Goal: Information Seeking & Learning: Learn about a topic

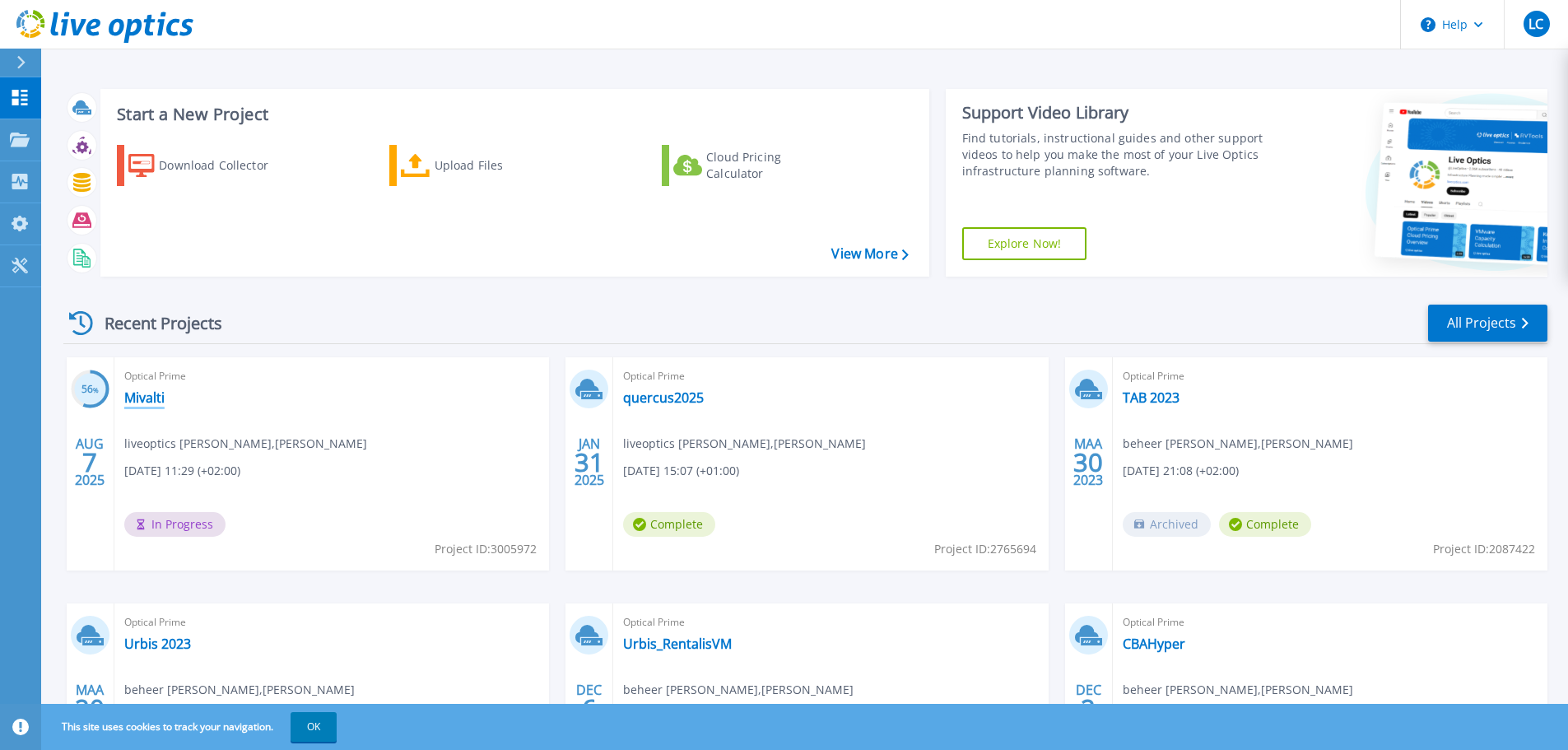
click at [152, 397] on link "Mivalti" at bounding box center [144, 398] width 40 height 17
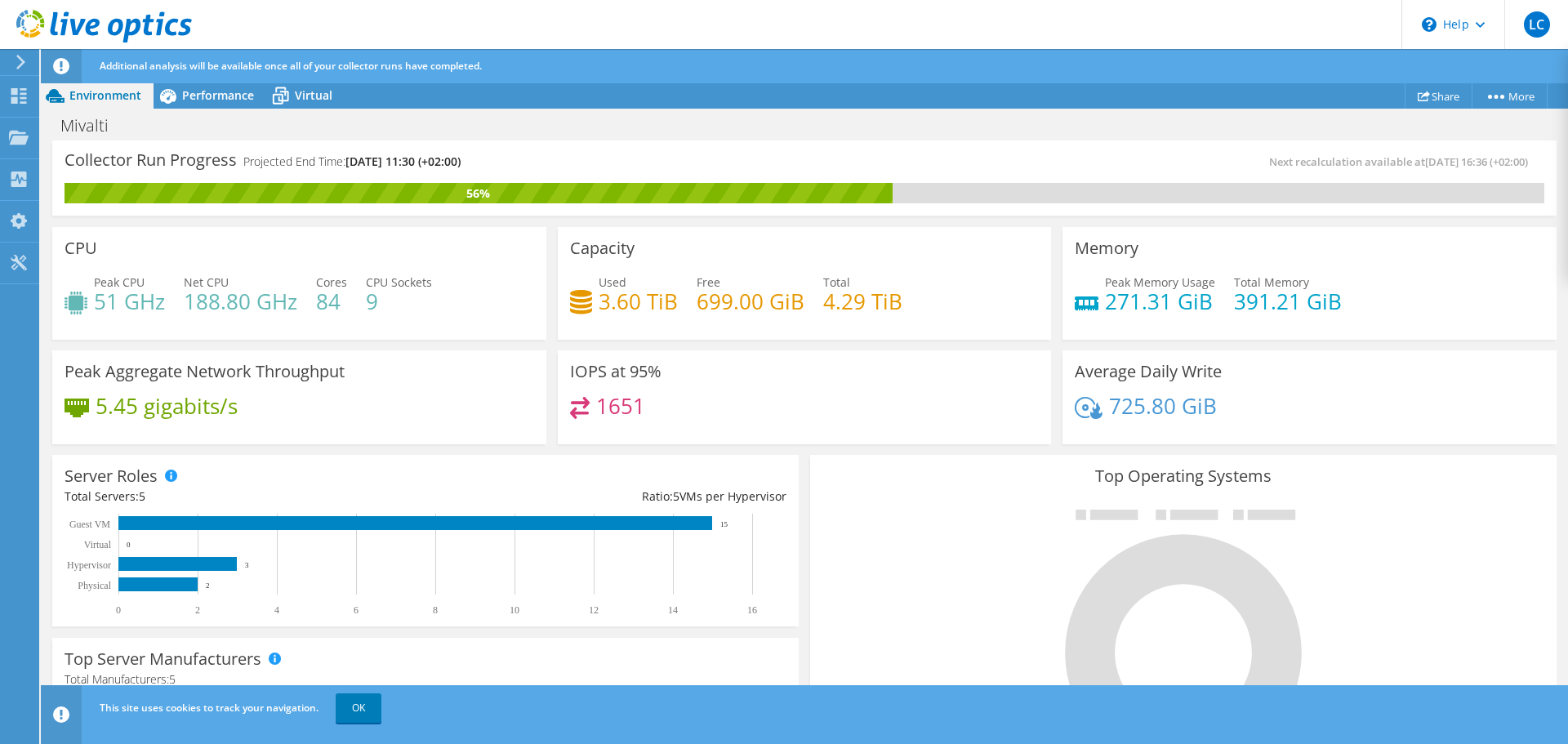
scroll to position [82, 0]
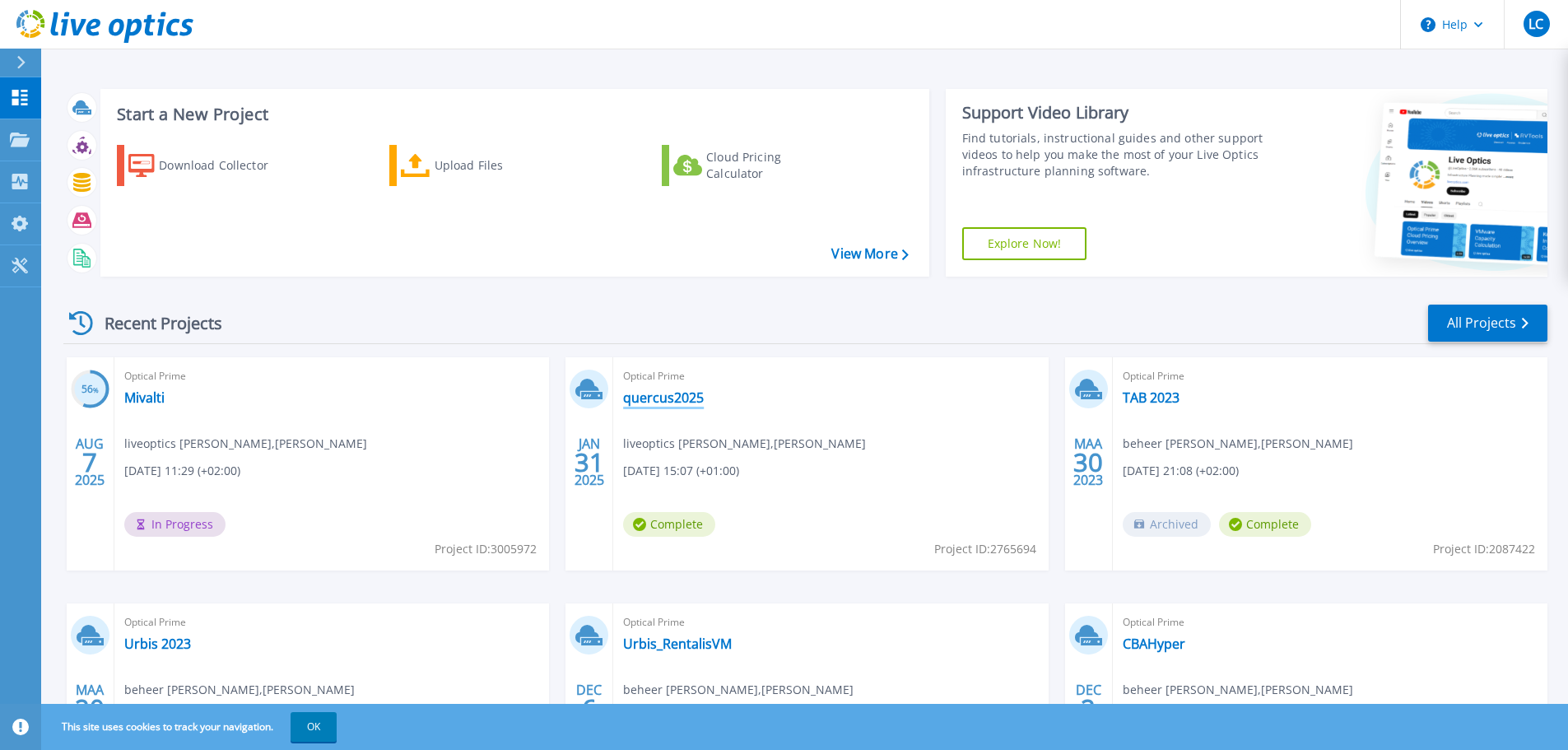
click at [682, 400] on link "quercus2025" at bounding box center [663, 398] width 81 height 17
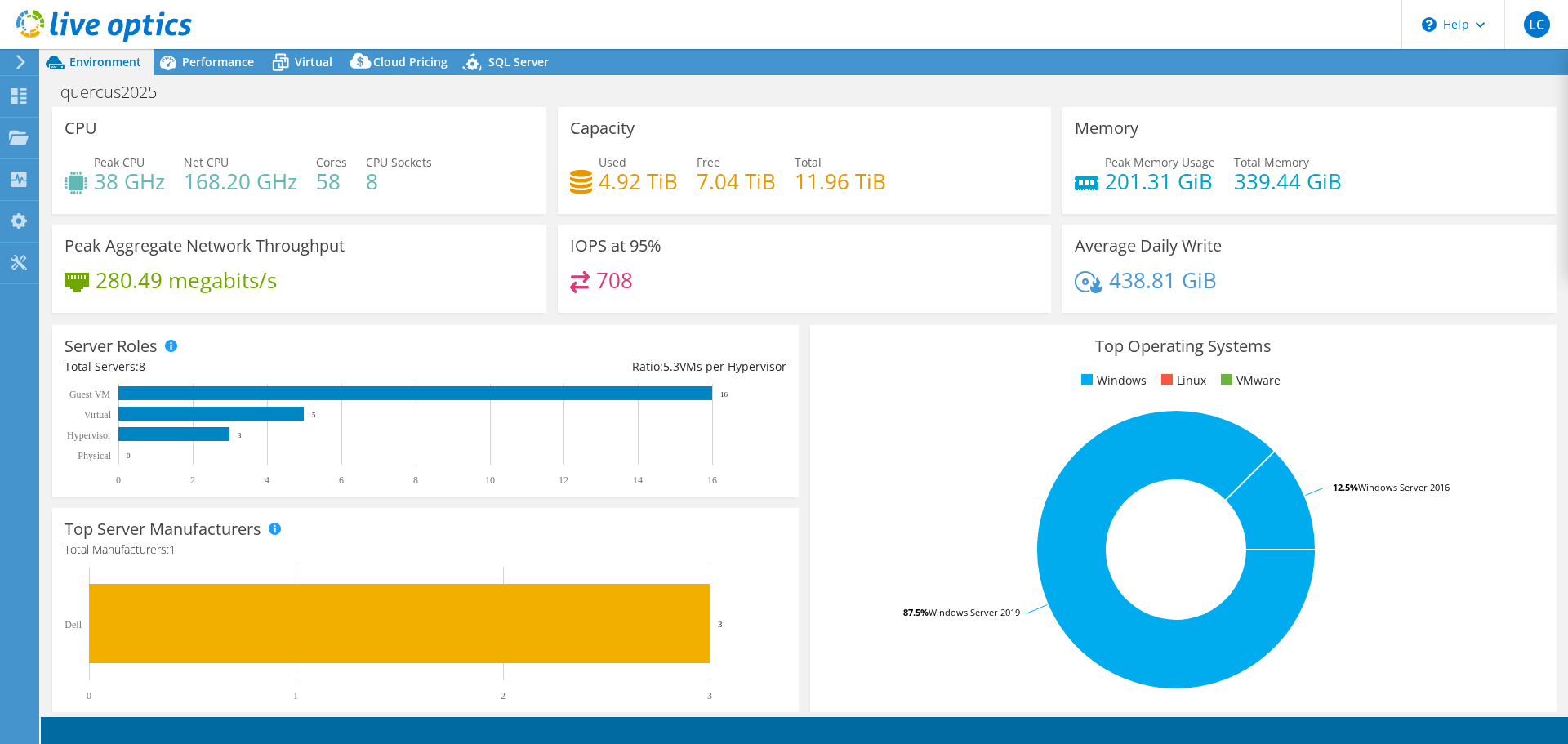
select select "EUFrankfurt"
select select "EUR"
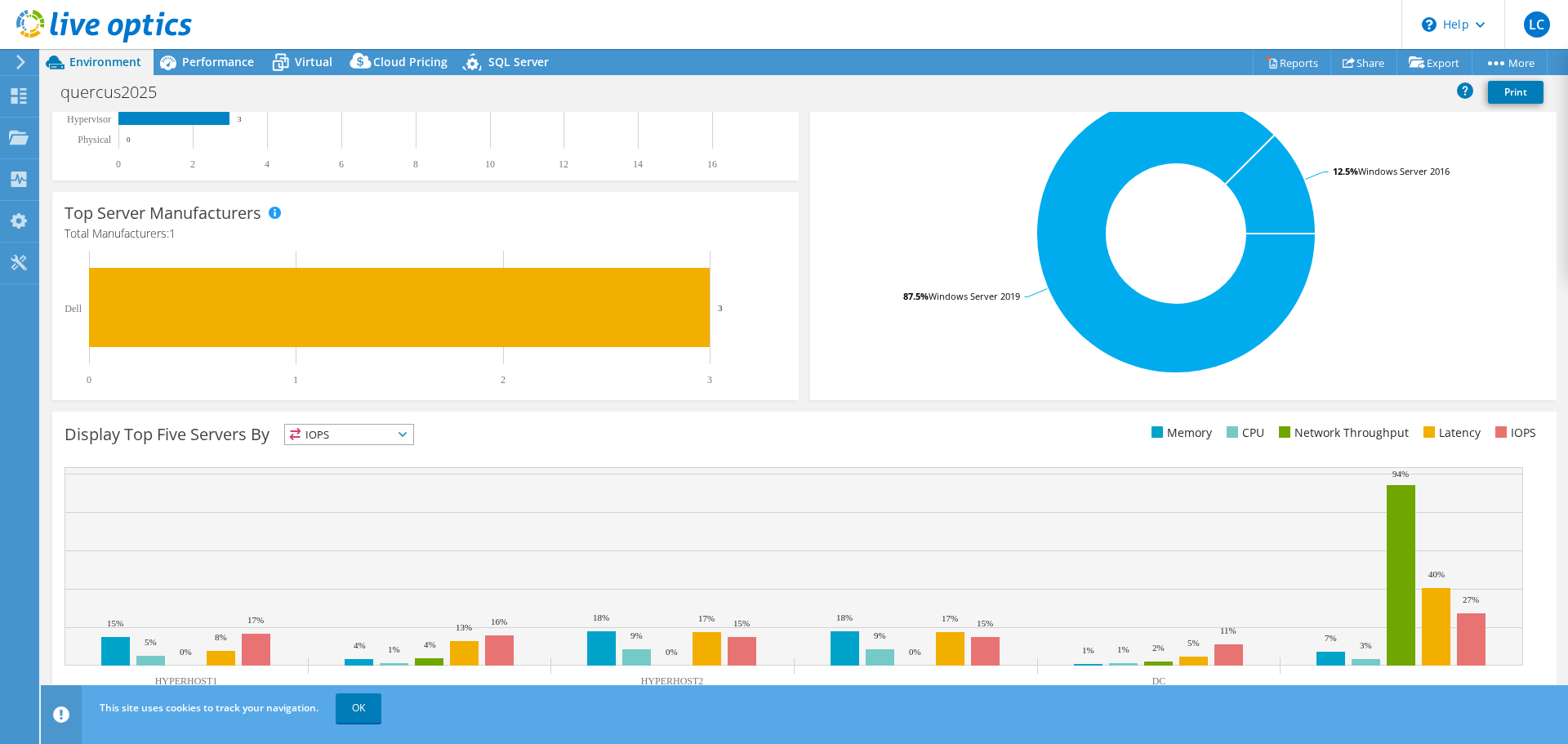
scroll to position [346, 0]
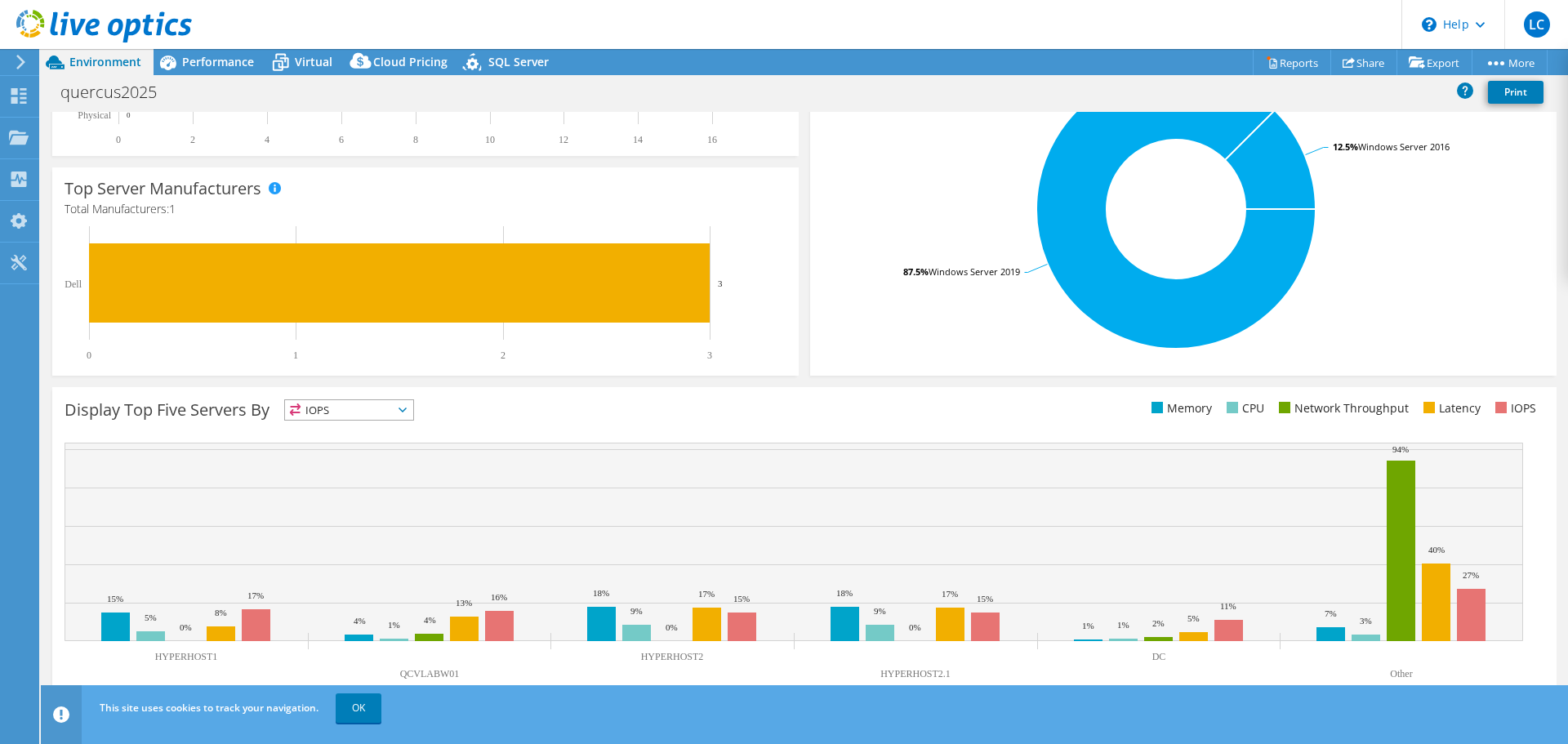
click at [391, 416] on span "IOPS" at bounding box center [348, 410] width 128 height 20
click at [407, 491] on li "Network Throughput" at bounding box center [348, 500] width 128 height 23
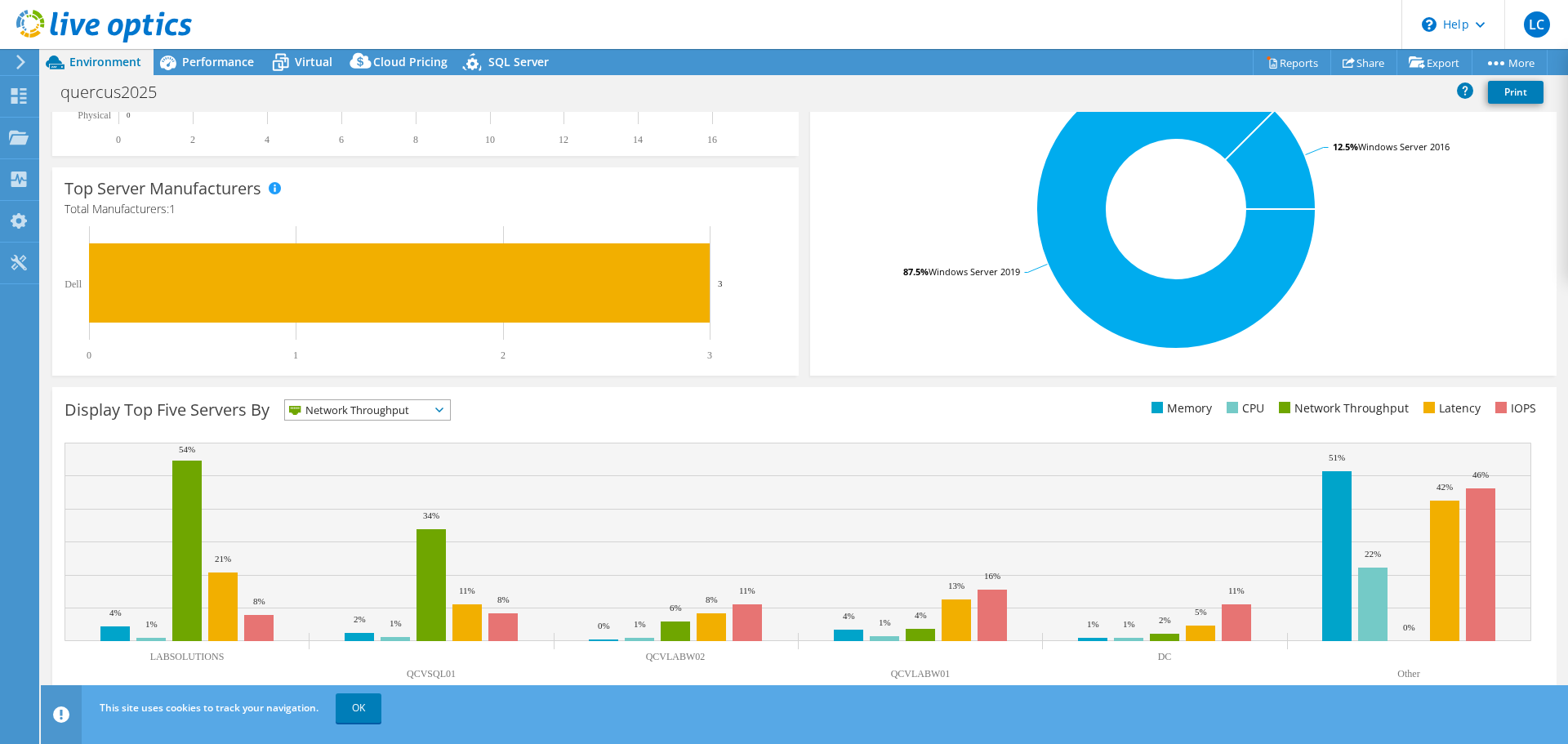
click at [425, 419] on span "Network Throughput" at bounding box center [357, 410] width 145 height 20
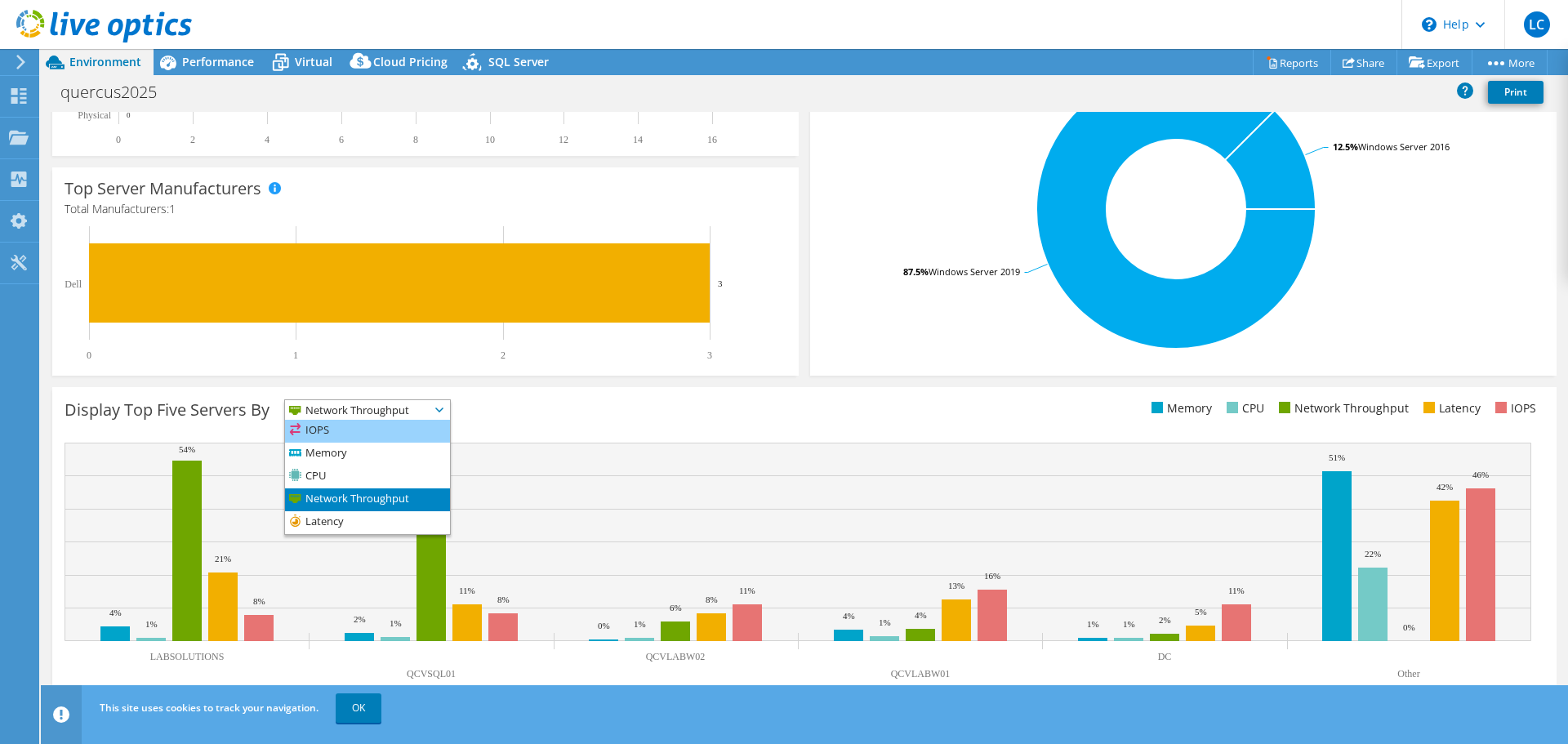
click at [409, 435] on li "IOPS" at bounding box center [367, 431] width 165 height 23
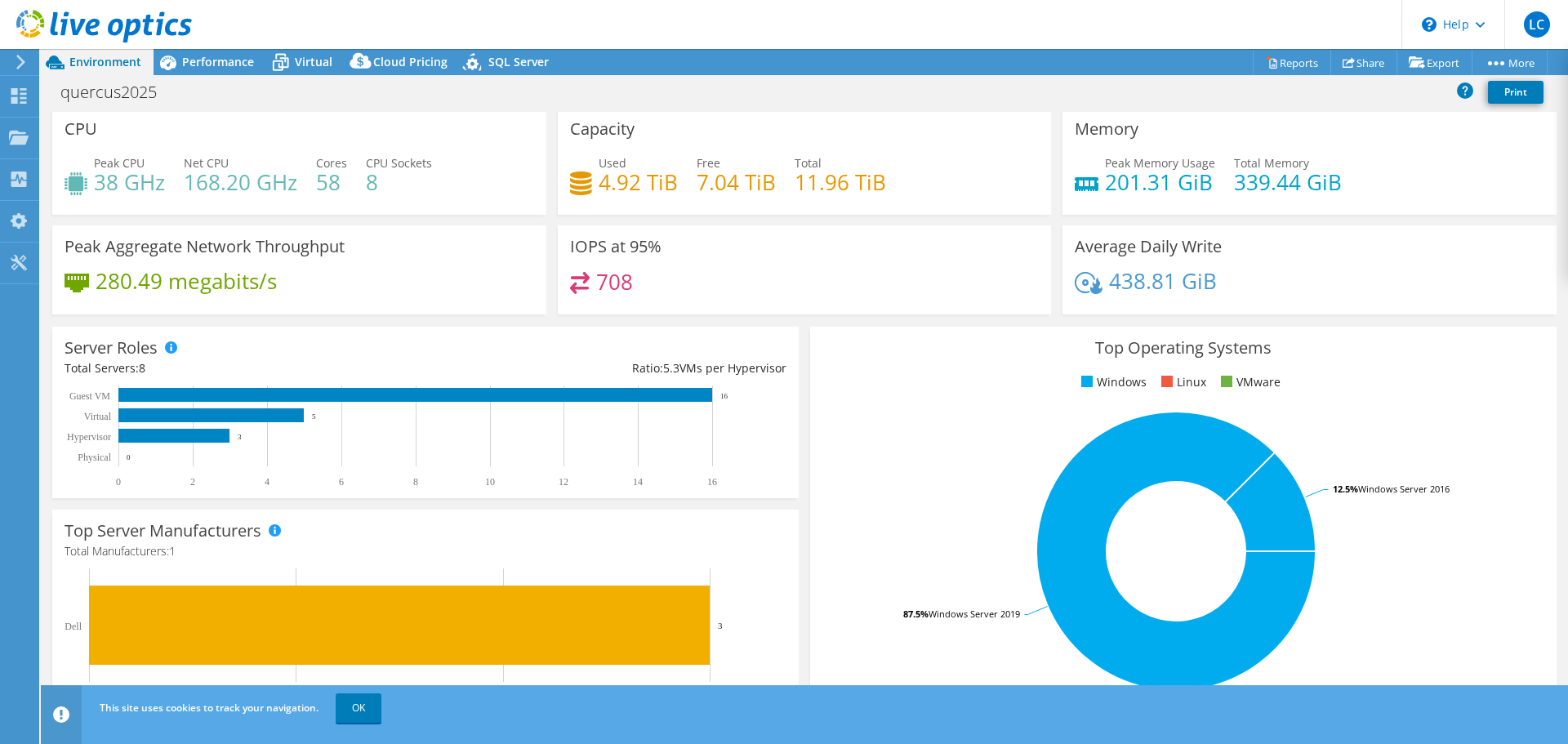
scroll to position [0, 0]
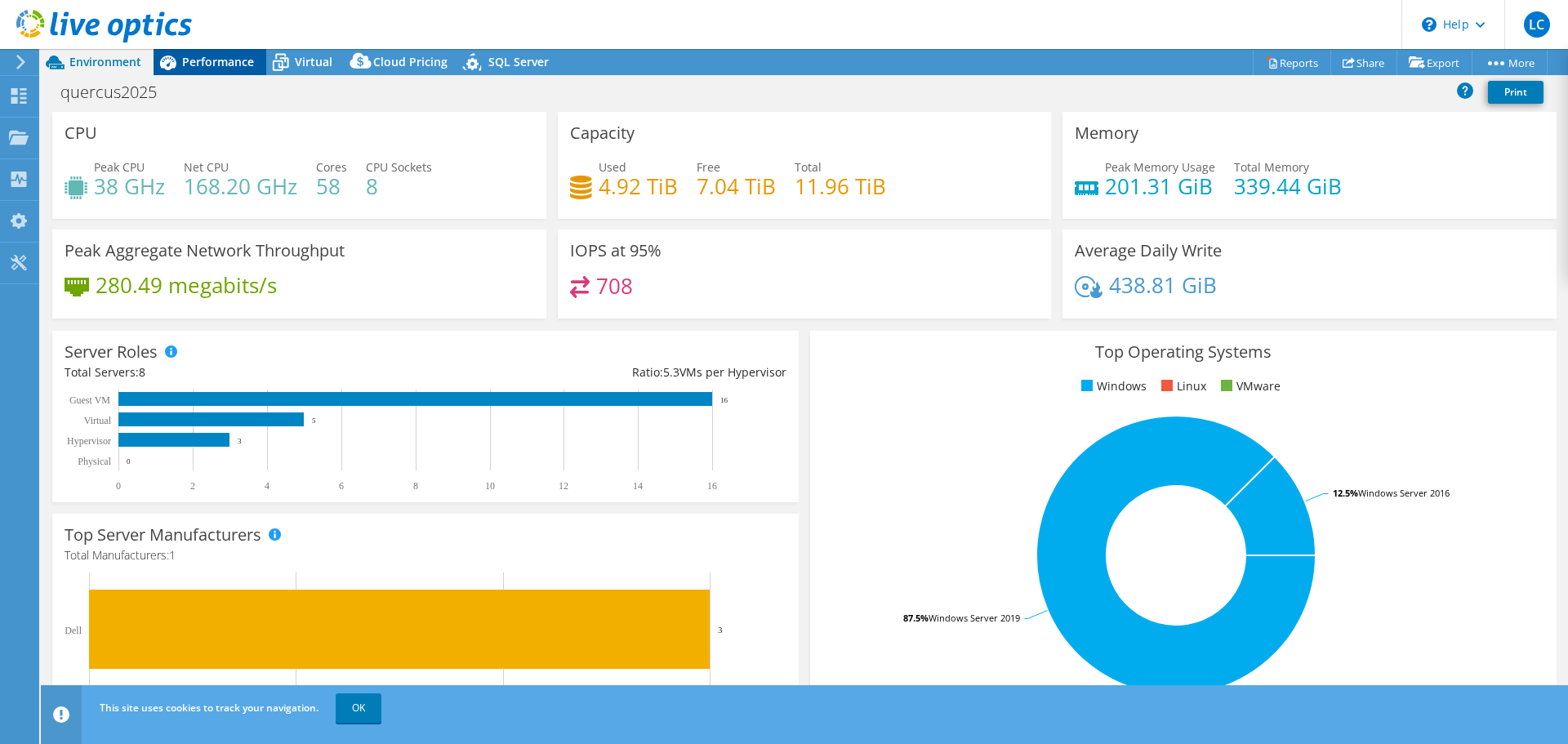
click at [202, 65] on span "Performance" at bounding box center [218, 61] width 72 height 16
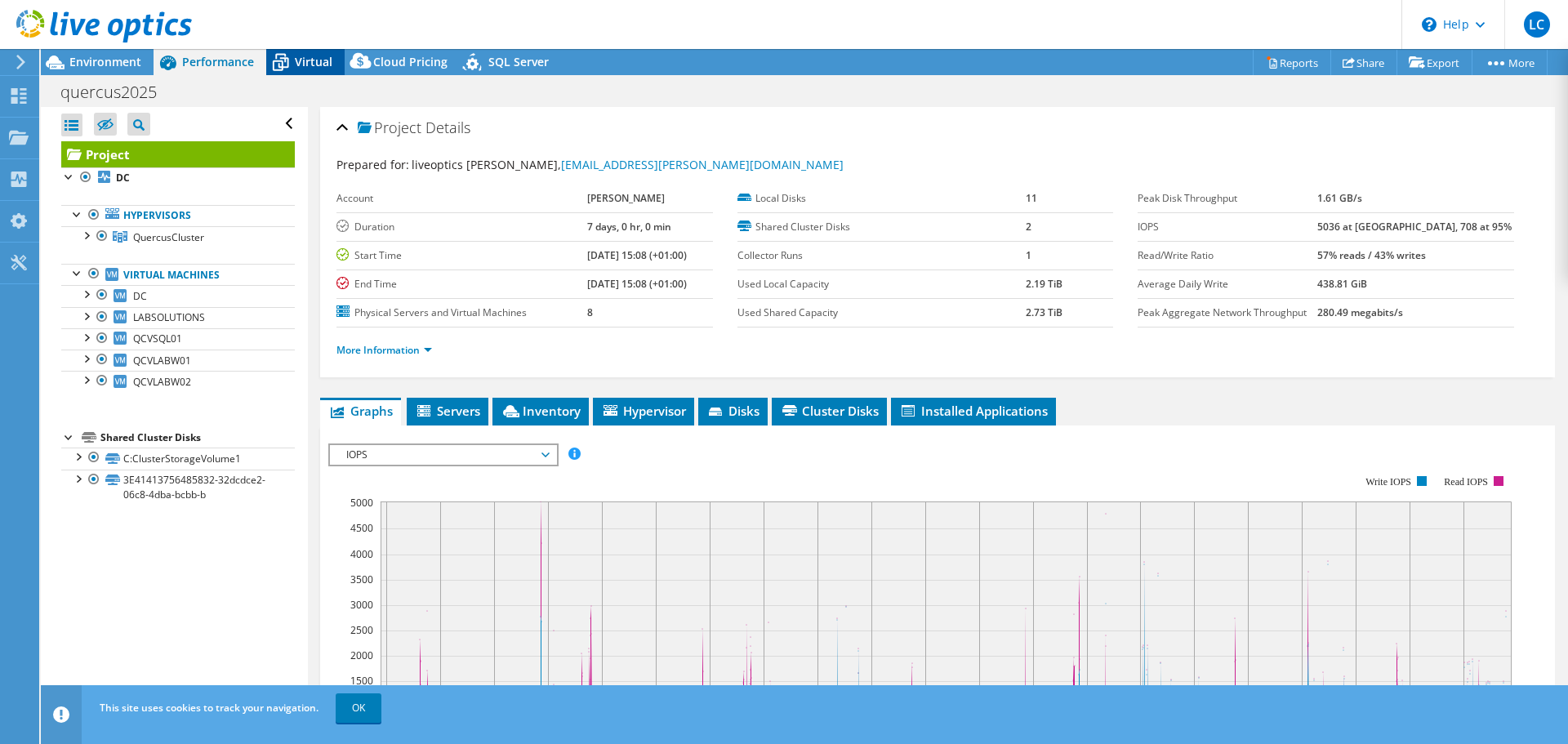
click at [302, 60] on span "Virtual" at bounding box center [313, 61] width 37 height 16
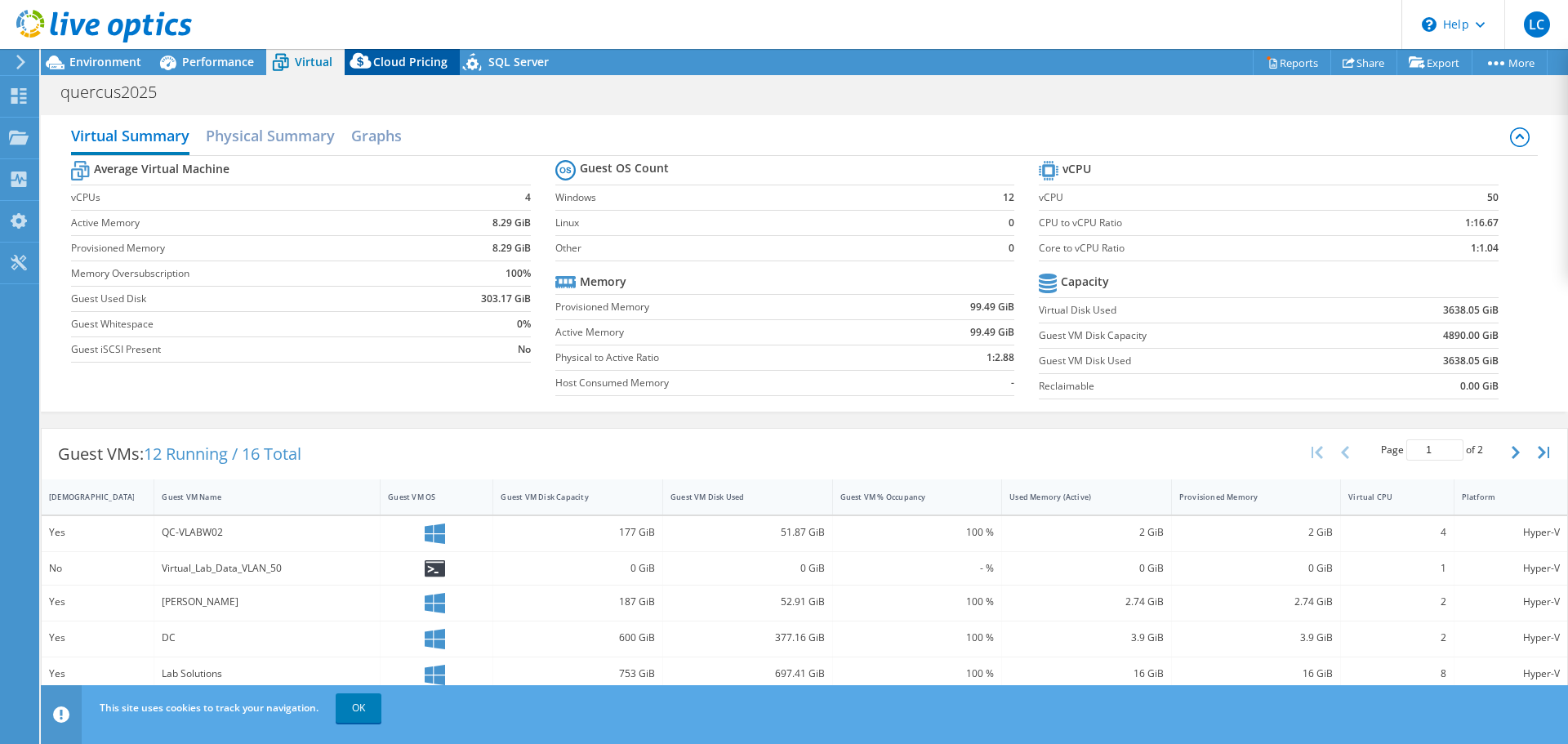
click at [391, 62] on span "Cloud Pricing" at bounding box center [410, 61] width 74 height 16
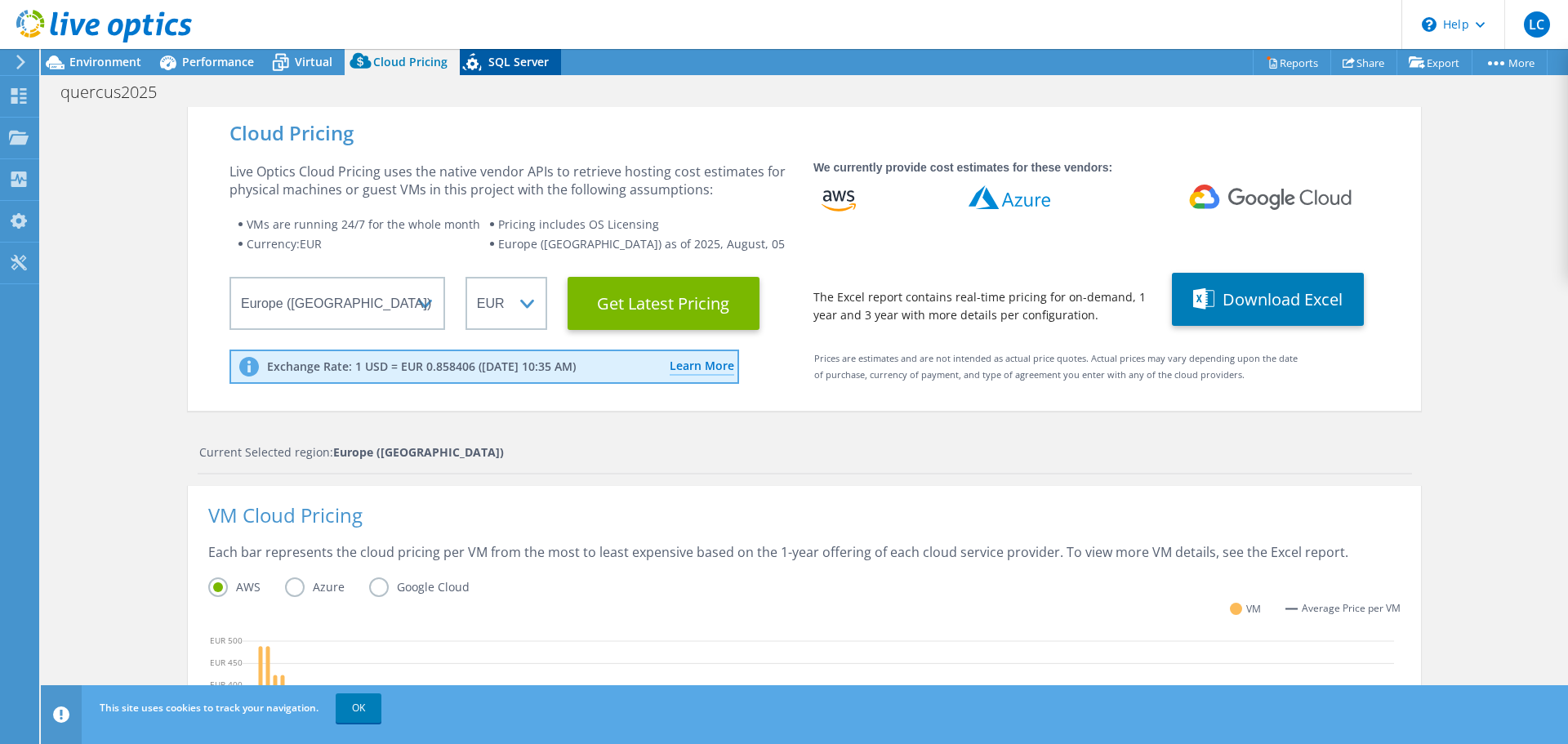
click at [463, 70] on icon at bounding box center [474, 65] width 29 height 33
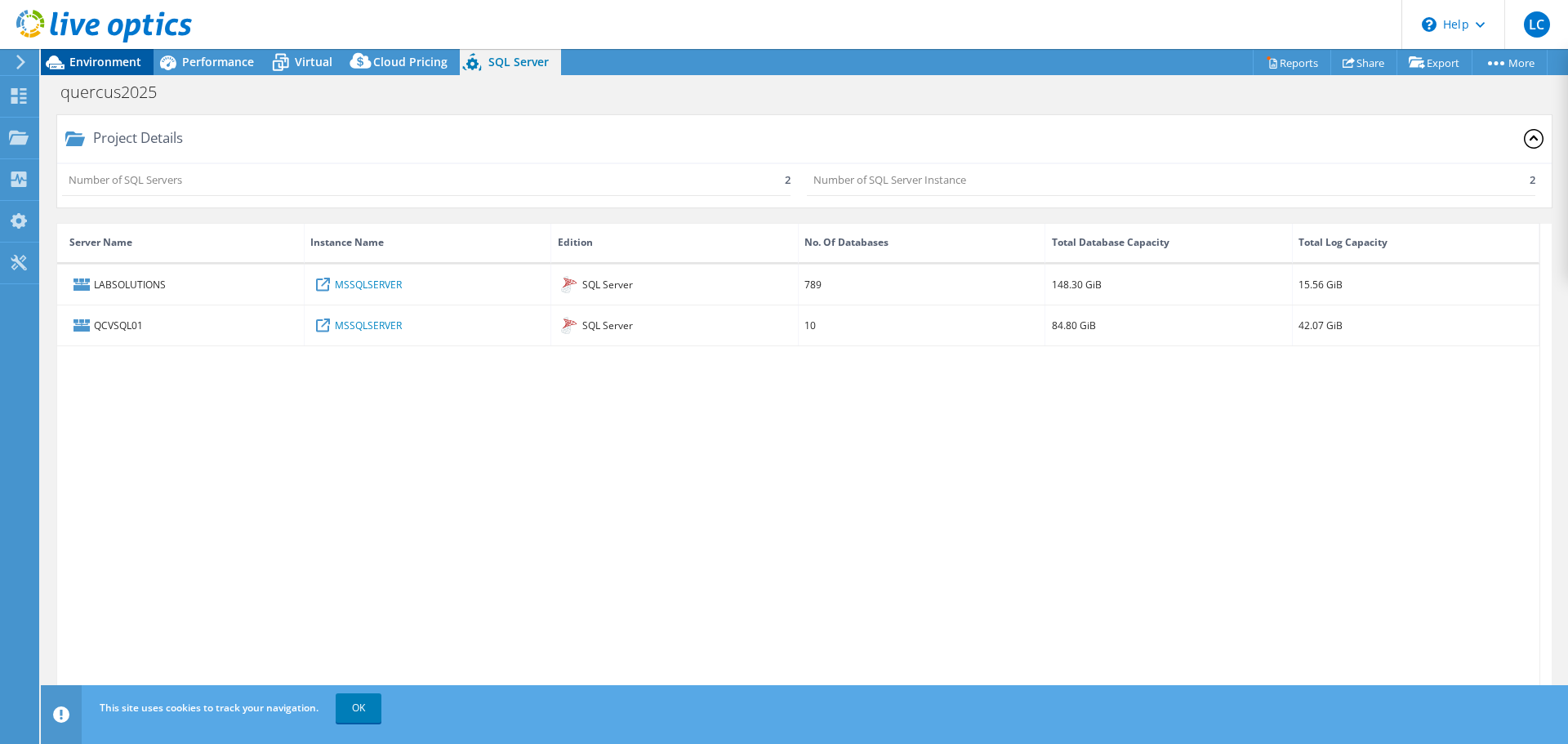
click at [111, 60] on span "Environment" at bounding box center [105, 61] width 72 height 16
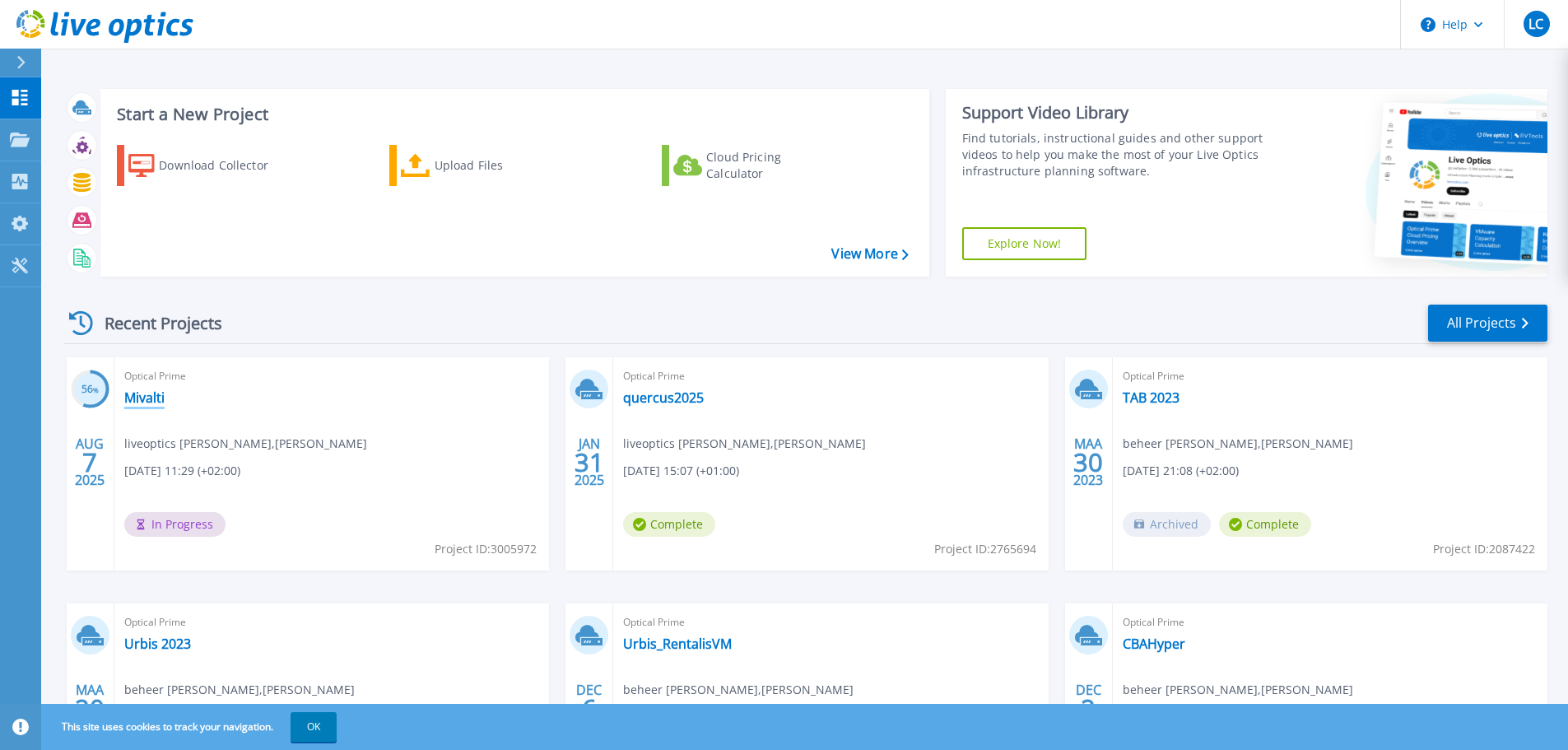
click at [158, 395] on link "Mivalti" at bounding box center [144, 398] width 40 height 17
click at [1118, 392] on div "Optical Prime TAB 2023 beheer corbit , Corbit 03/30/2023, 21:08 (+02:00) Archiv…" at bounding box center [1329, 464] width 435 height 214
click at [1143, 396] on link "TAB 2023" at bounding box center [1151, 398] width 57 height 17
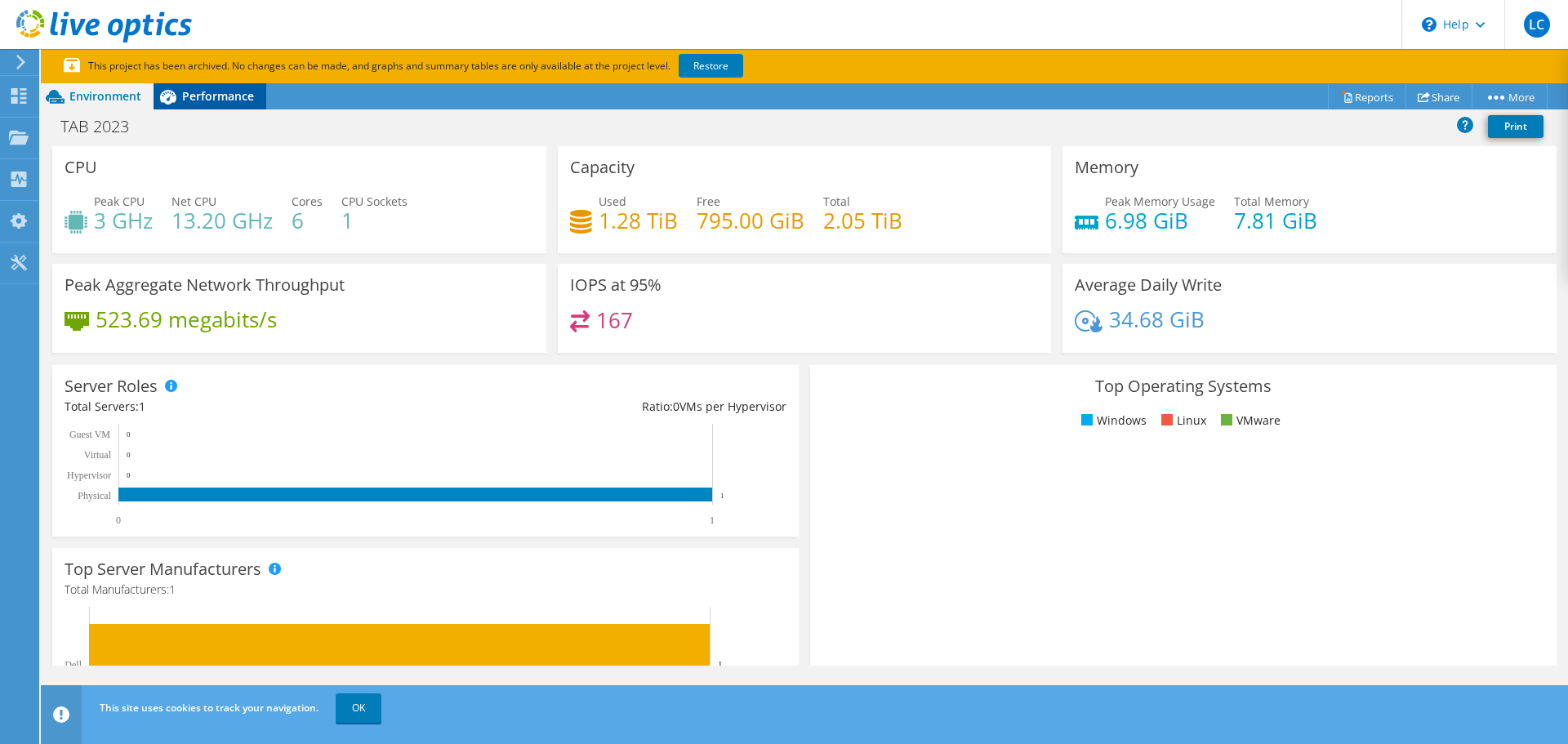
click at [233, 92] on span "Performance" at bounding box center [218, 96] width 72 height 16
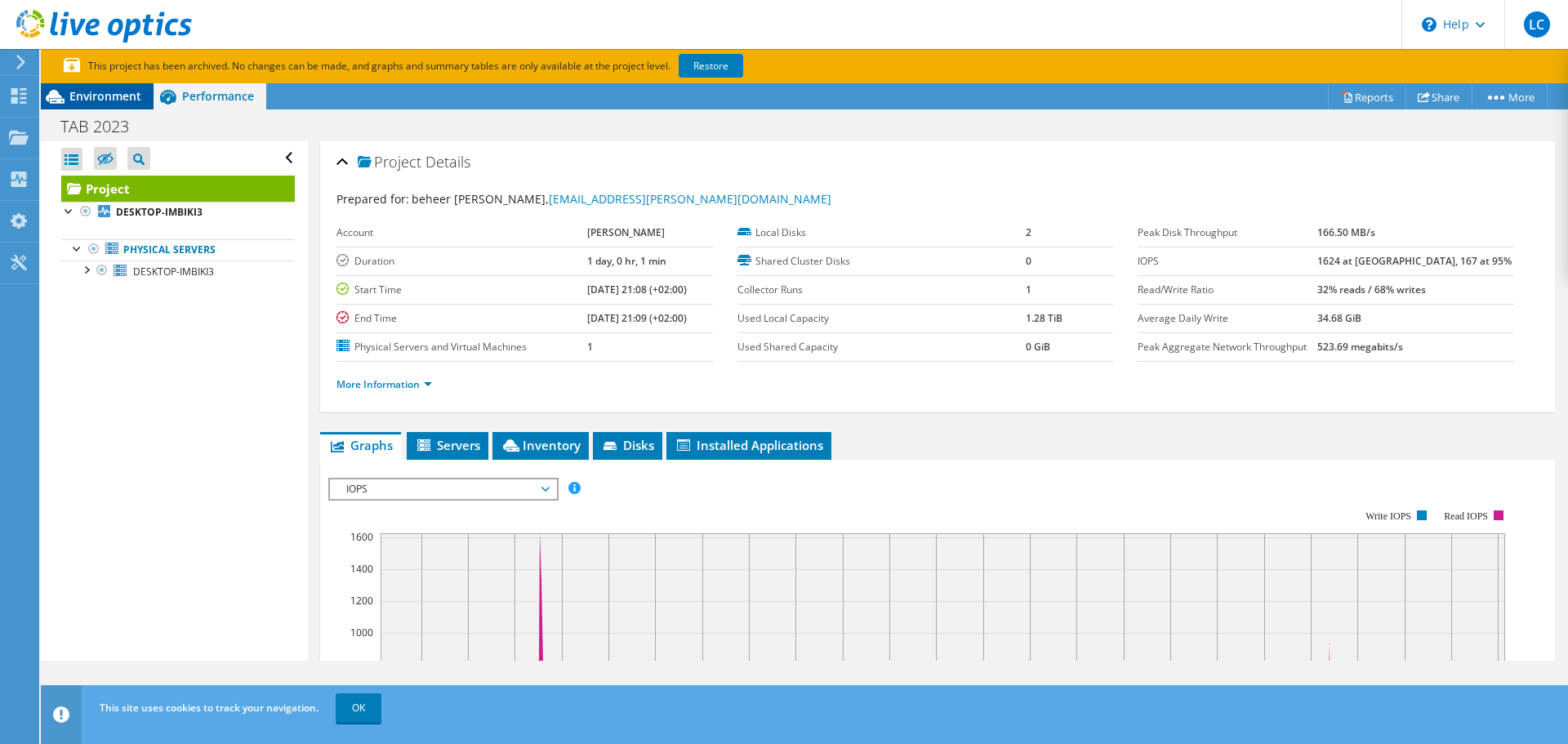
click at [122, 92] on span "Environment" at bounding box center [105, 96] width 72 height 16
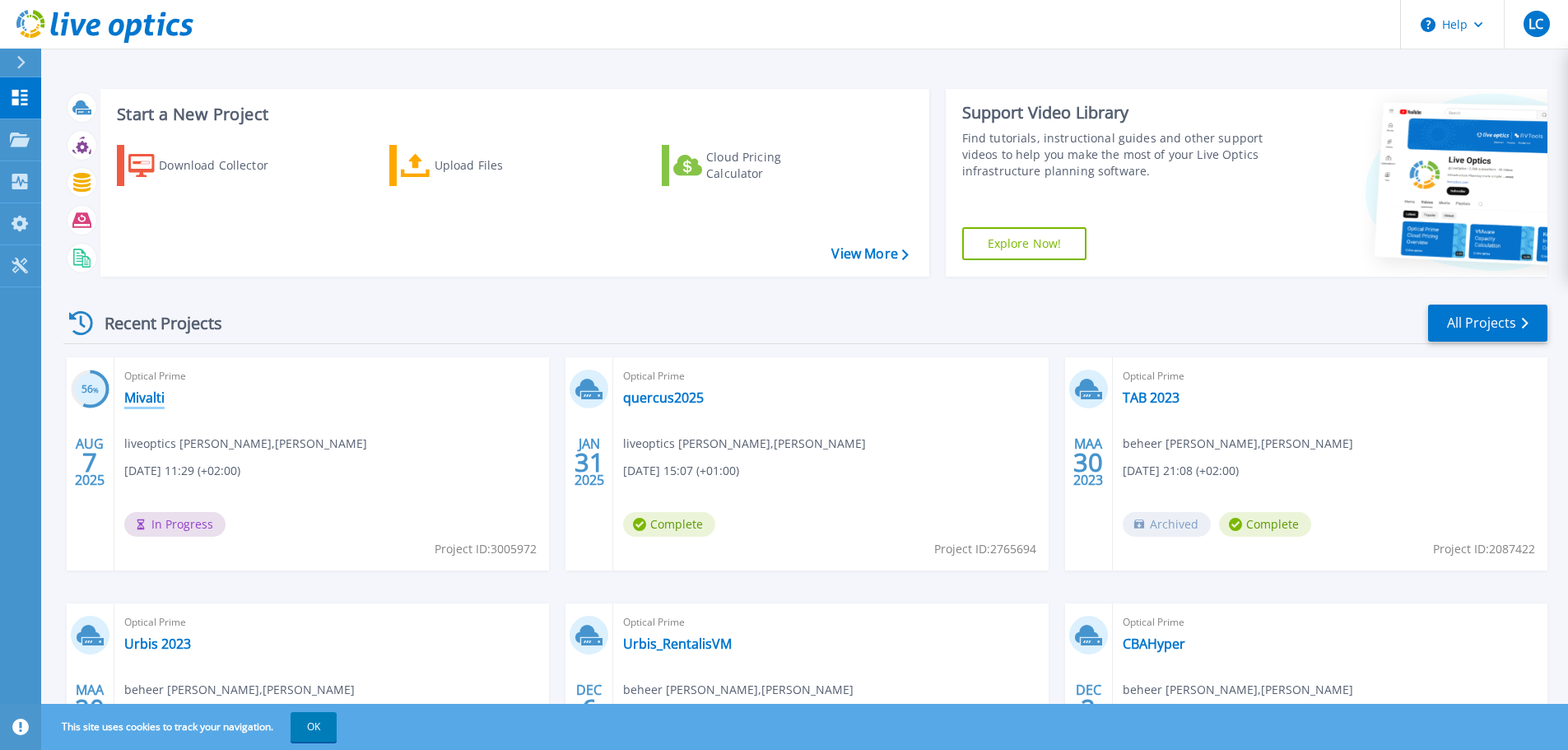
click at [150, 397] on link "Mivalti" at bounding box center [144, 398] width 40 height 17
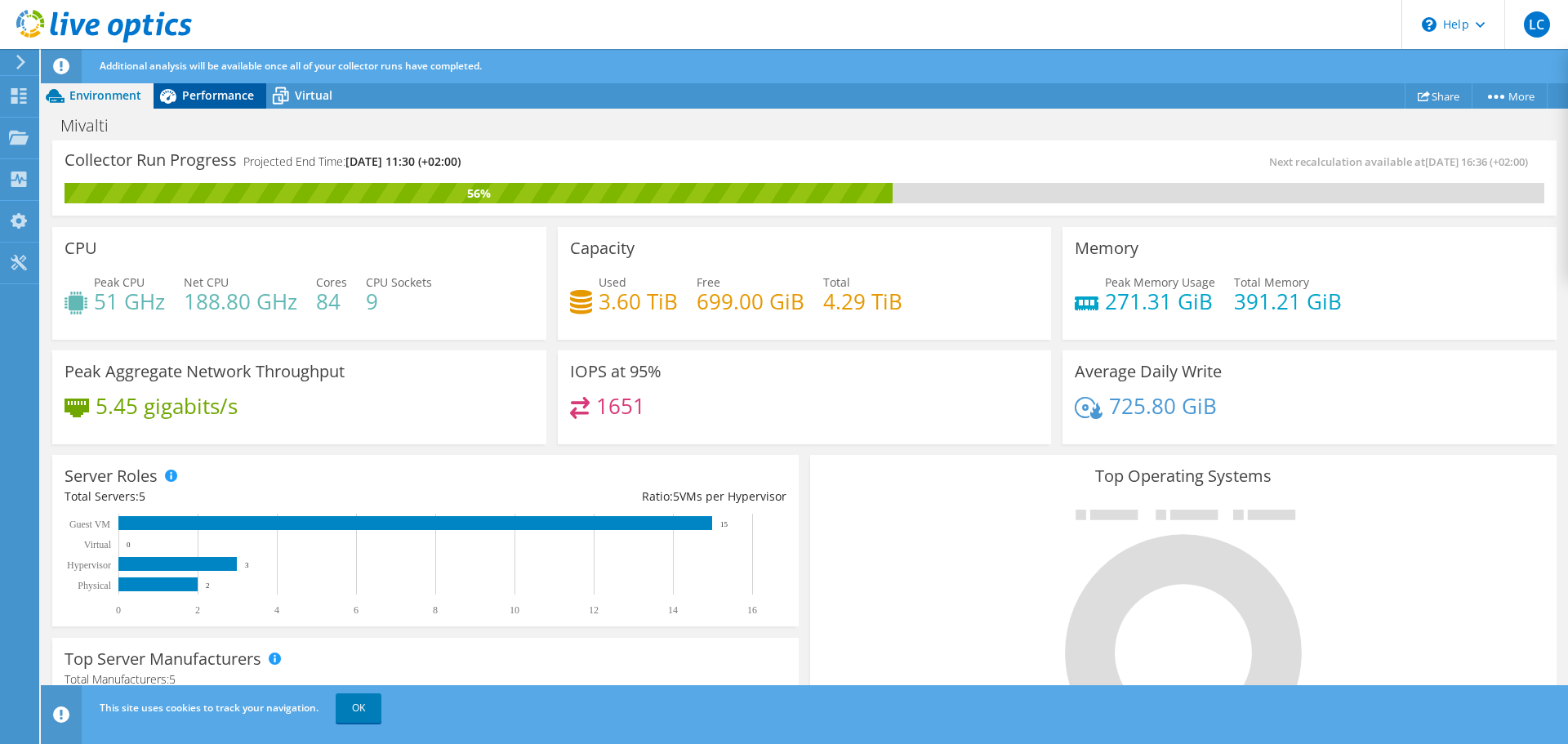
click at [227, 93] on span "Performance" at bounding box center [218, 95] width 72 height 16
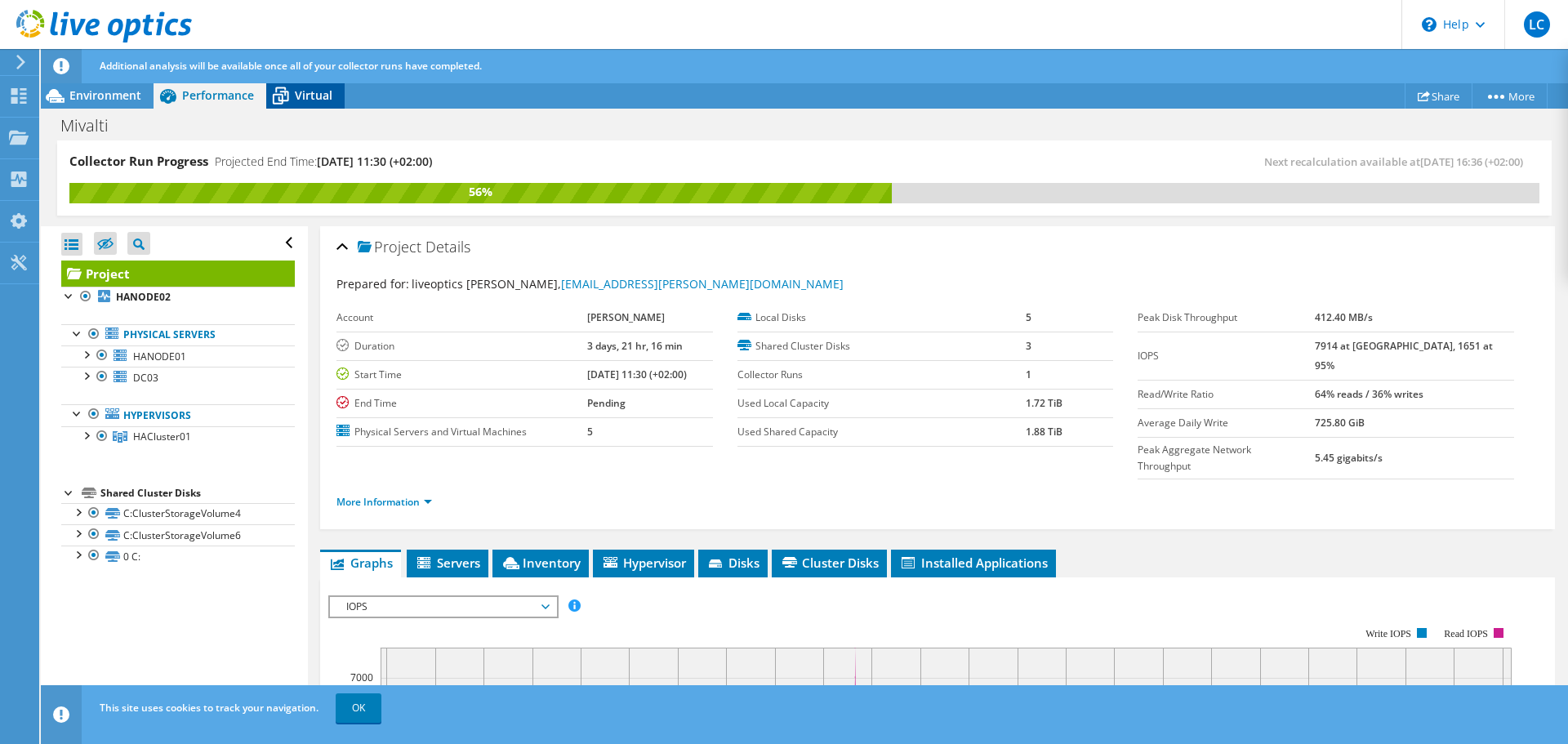
click at [321, 97] on span "Virtual" at bounding box center [313, 95] width 37 height 16
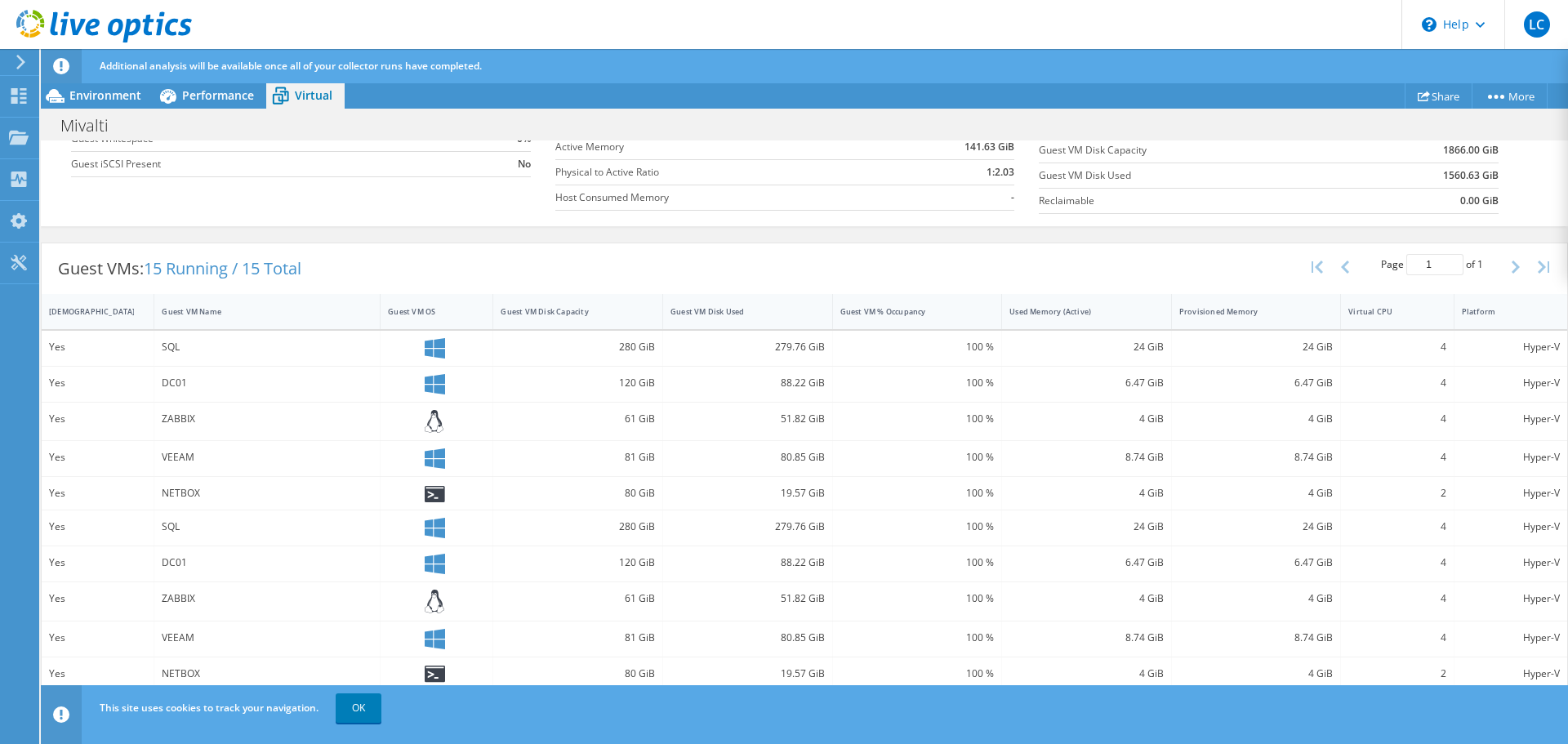
scroll to position [444, 0]
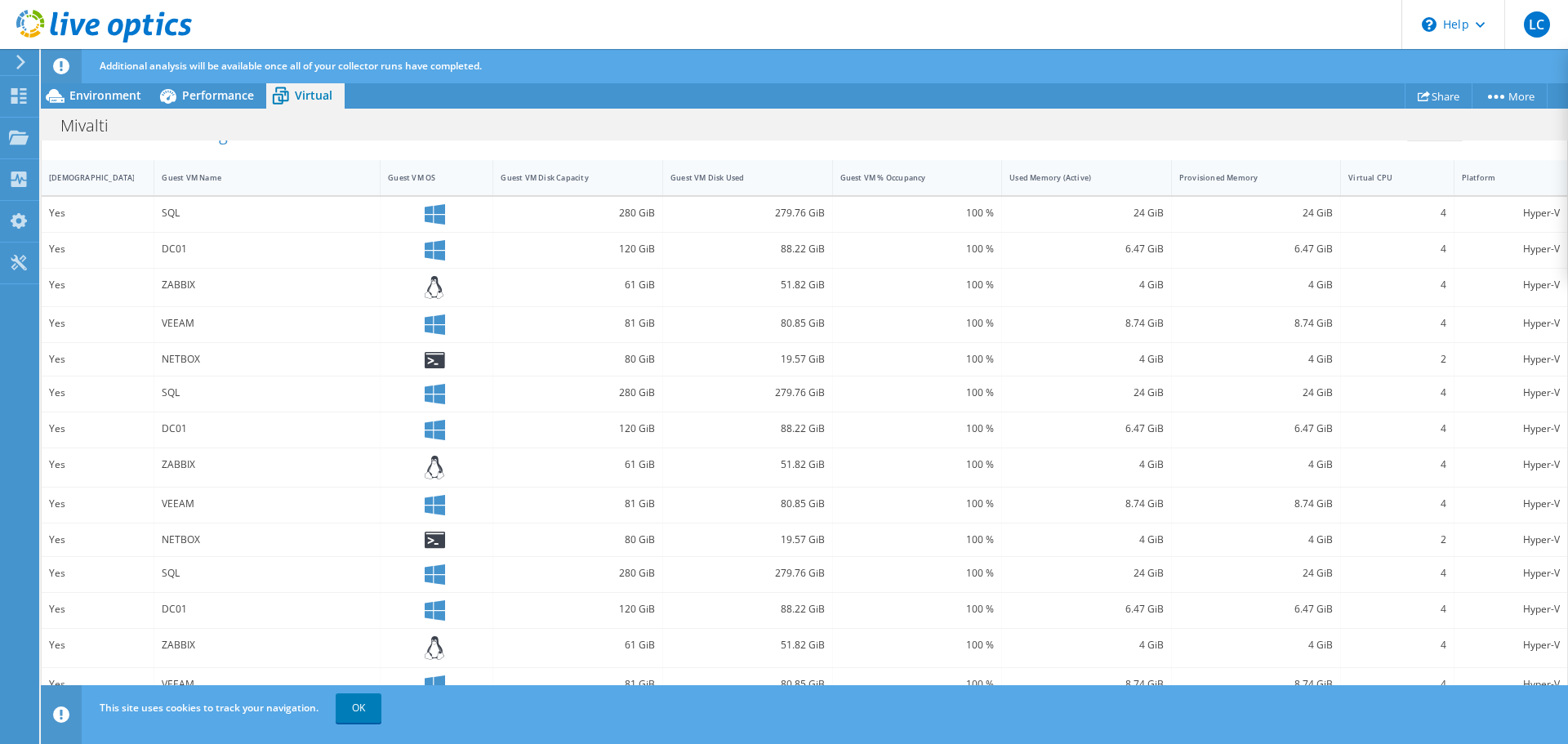
click at [334, 712] on span "OK" at bounding box center [360, 708] width 59 height 14
click at [367, 705] on link "OK" at bounding box center [358, 708] width 46 height 30
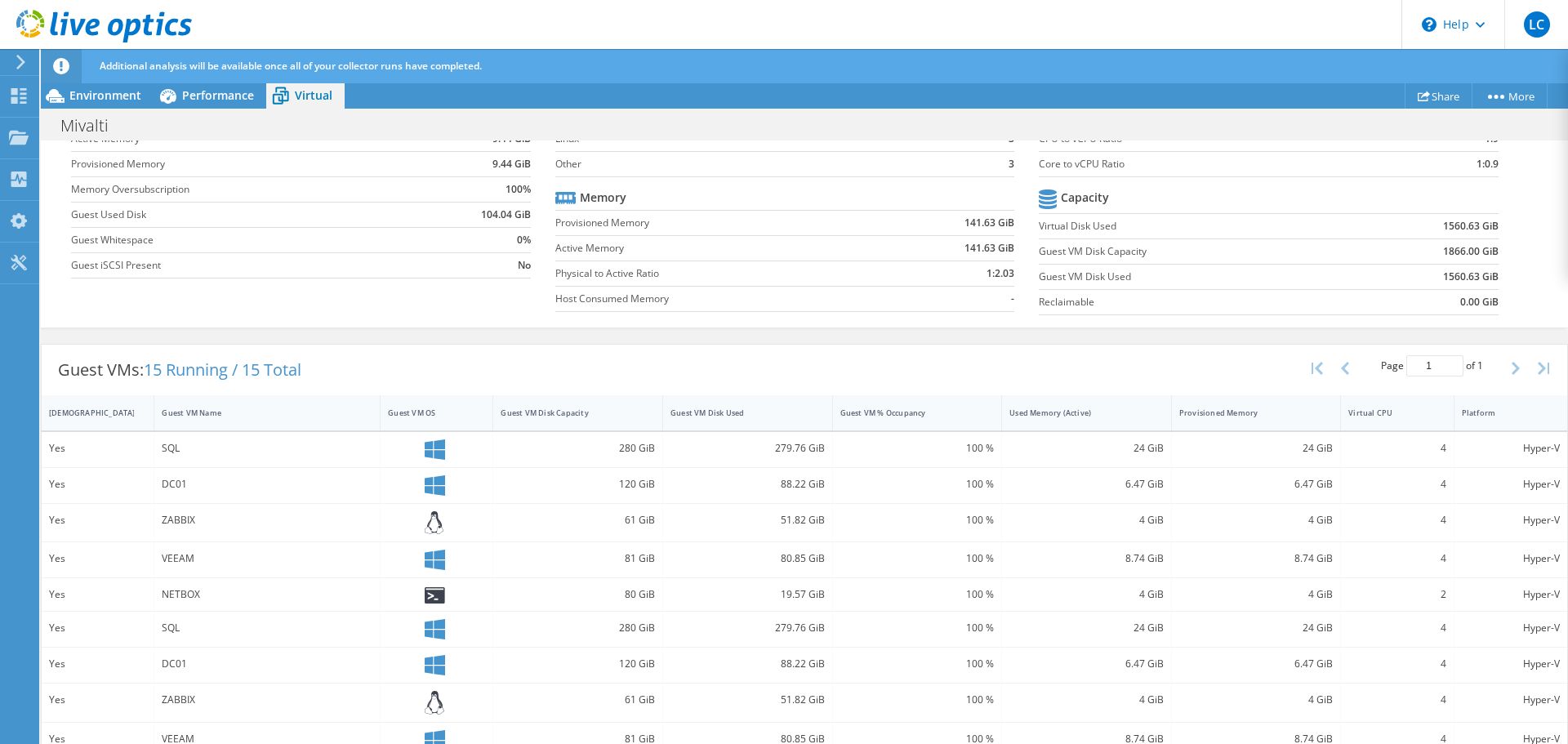
scroll to position [0, 0]
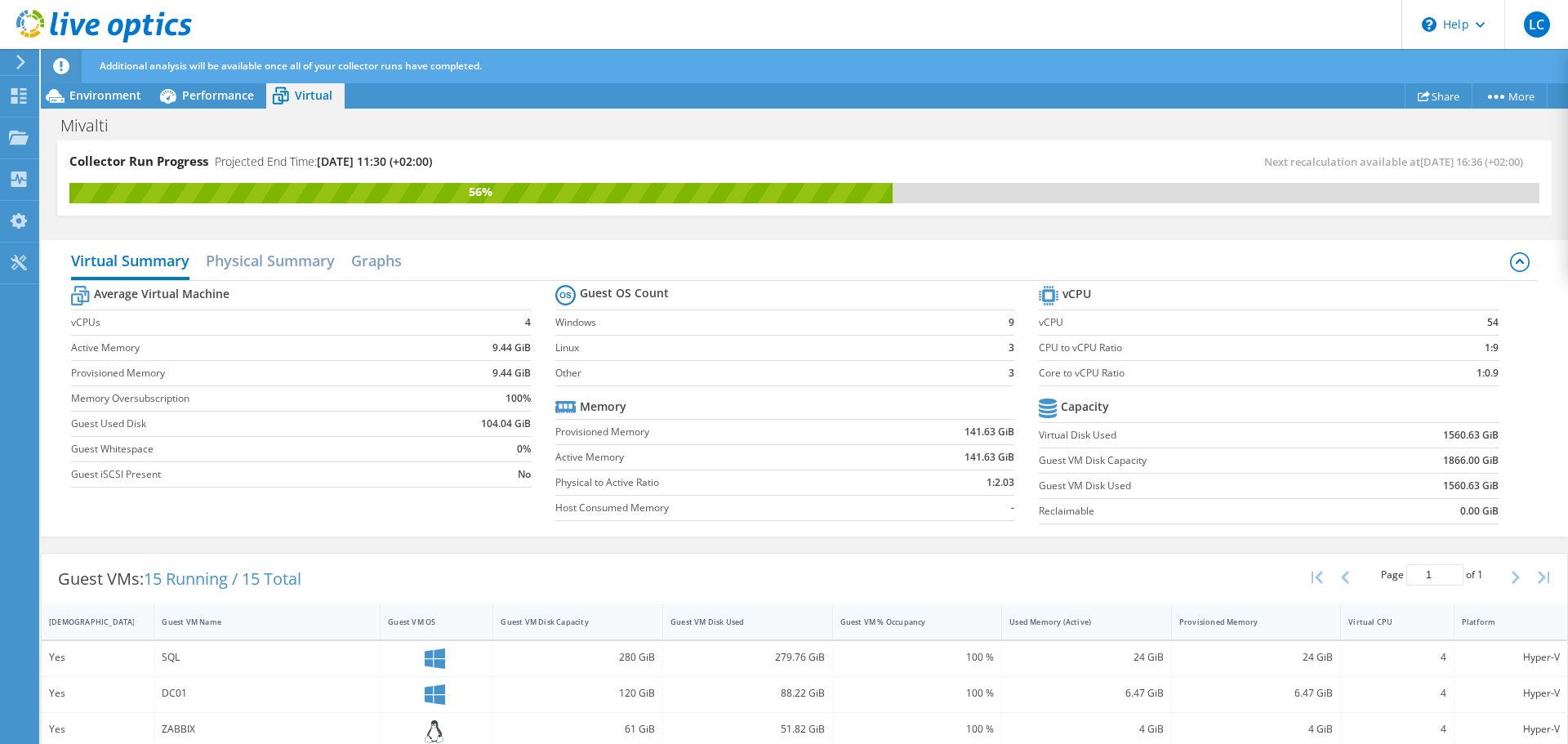
click at [233, 108] on div "Mivalti Print" at bounding box center [804, 124] width 1527 height 31
click at [225, 98] on span "Performance" at bounding box center [218, 95] width 72 height 16
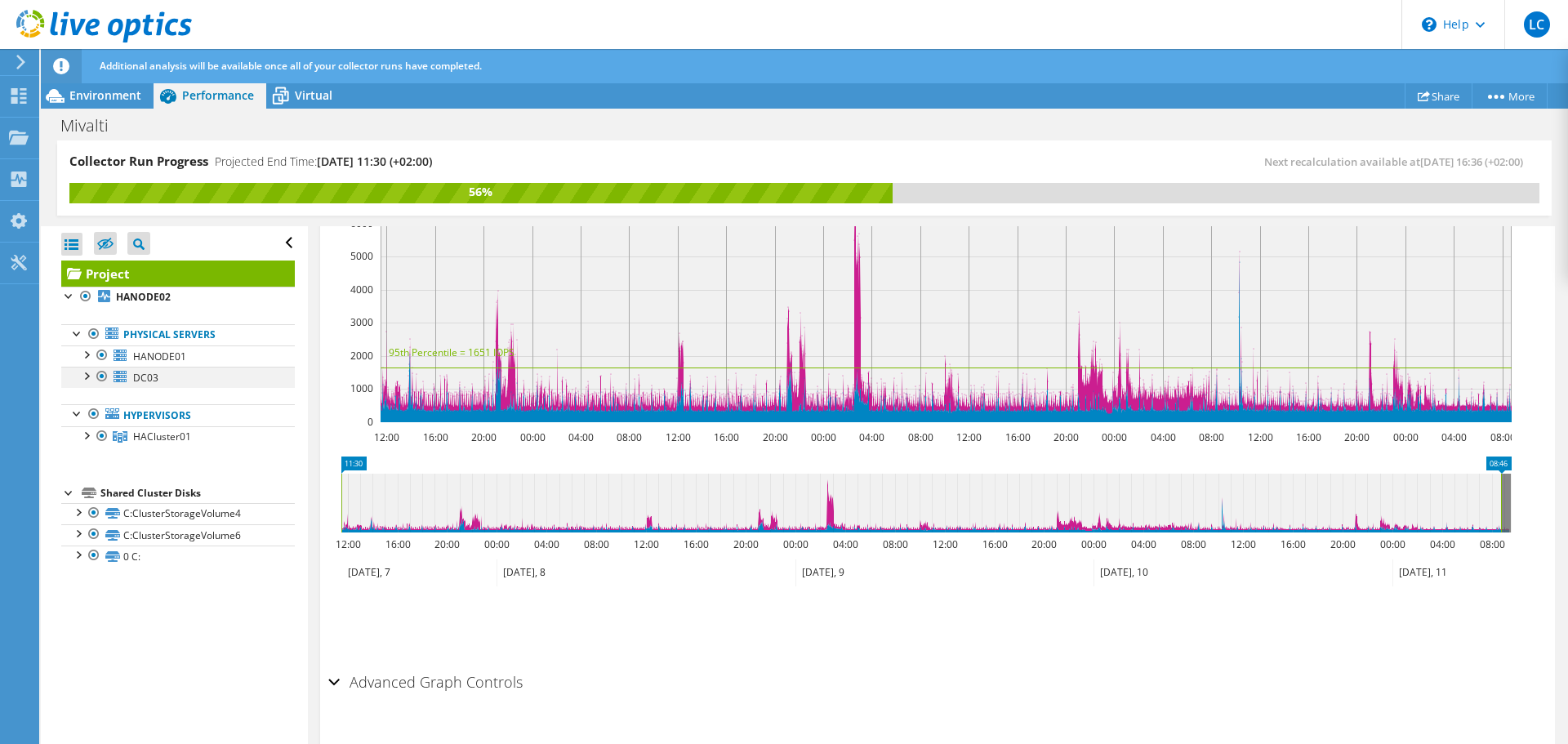
click at [83, 374] on div at bounding box center [86, 375] width 17 height 17
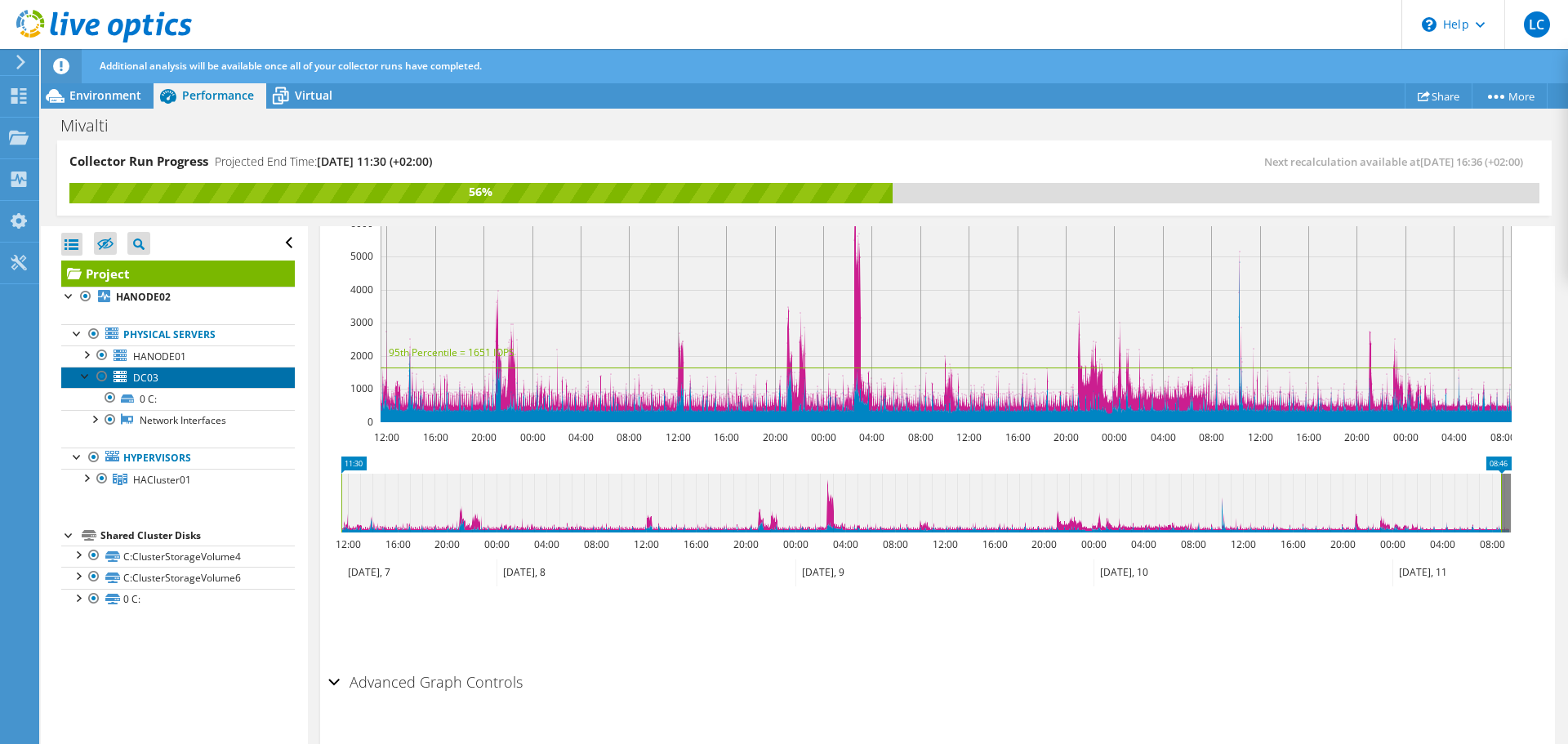
click at [148, 383] on span "DC03" at bounding box center [146, 377] width 26 height 14
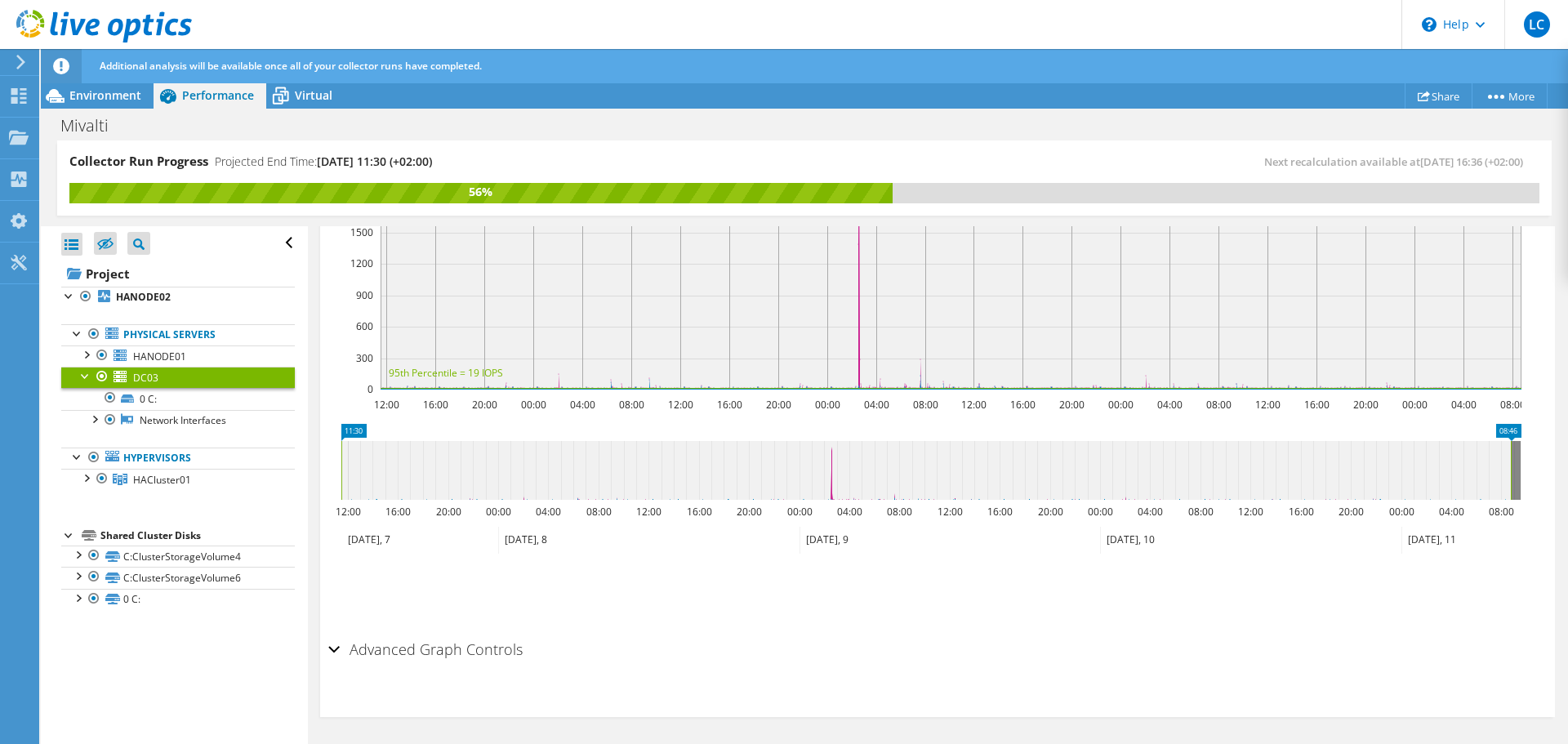
scroll to position [430, 0]
click at [164, 353] on span "HANODE01" at bounding box center [160, 356] width 53 height 14
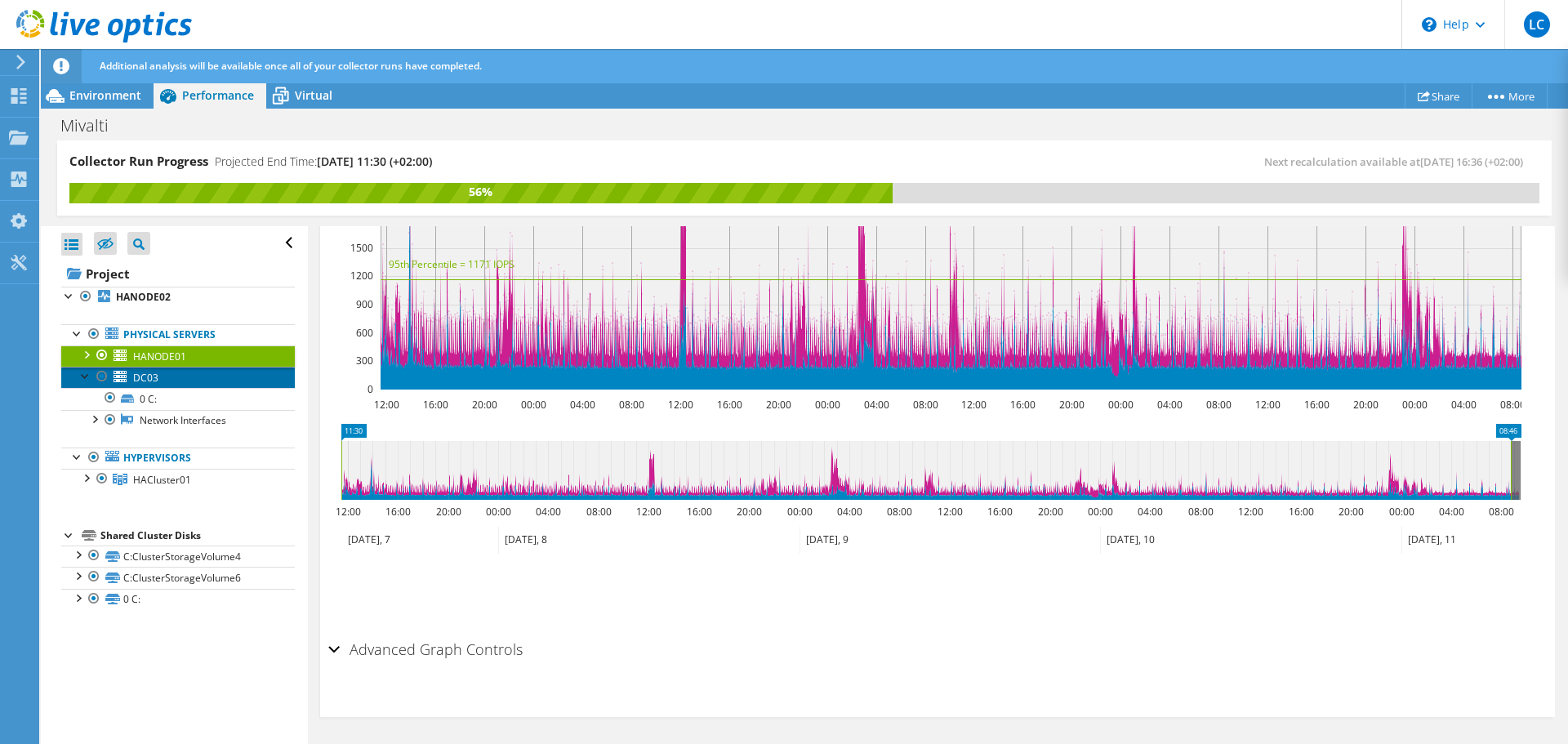
click at [156, 377] on span "DC03" at bounding box center [146, 377] width 26 height 14
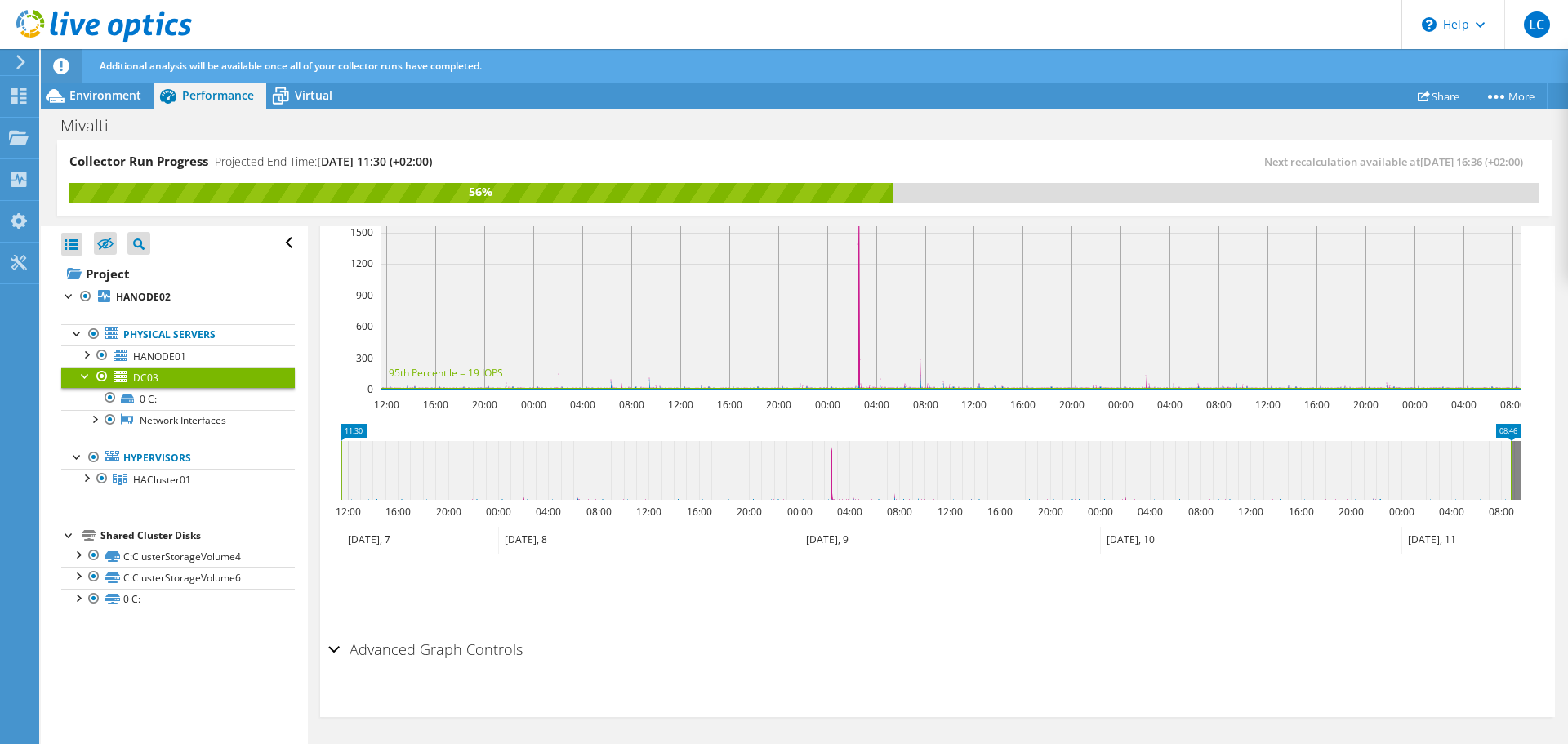
click at [325, 662] on section "IOPS Disk Throughput IO Size Latency Queue Depth CPU Percentage Memory Page Fau…" at bounding box center [937, 386] width 1235 height 660
click at [333, 654] on div "Advanced Graph Controls" at bounding box center [937, 650] width 1219 height 35
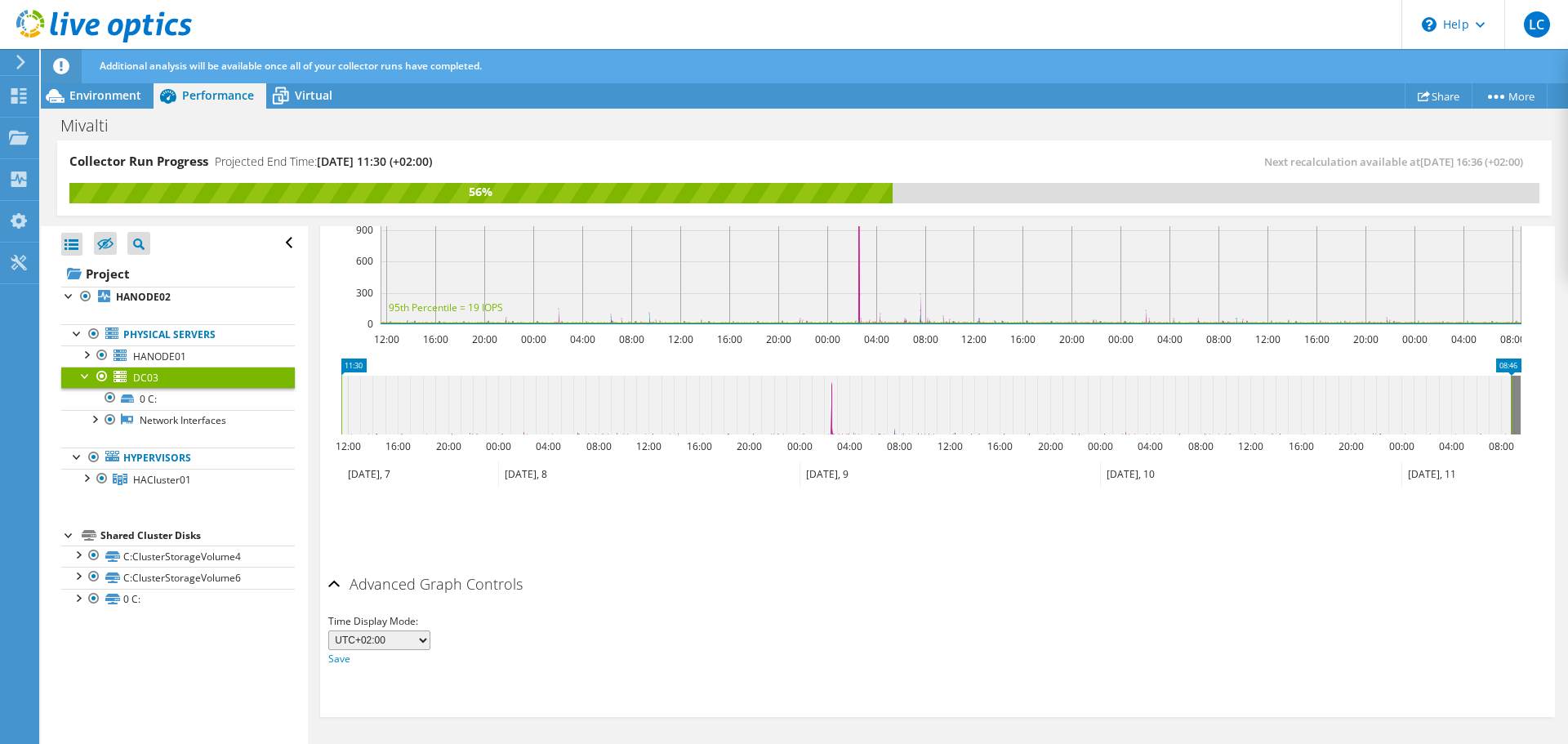
click at [341, 584] on h2 "Advanced Graph Controls" at bounding box center [425, 583] width 194 height 32
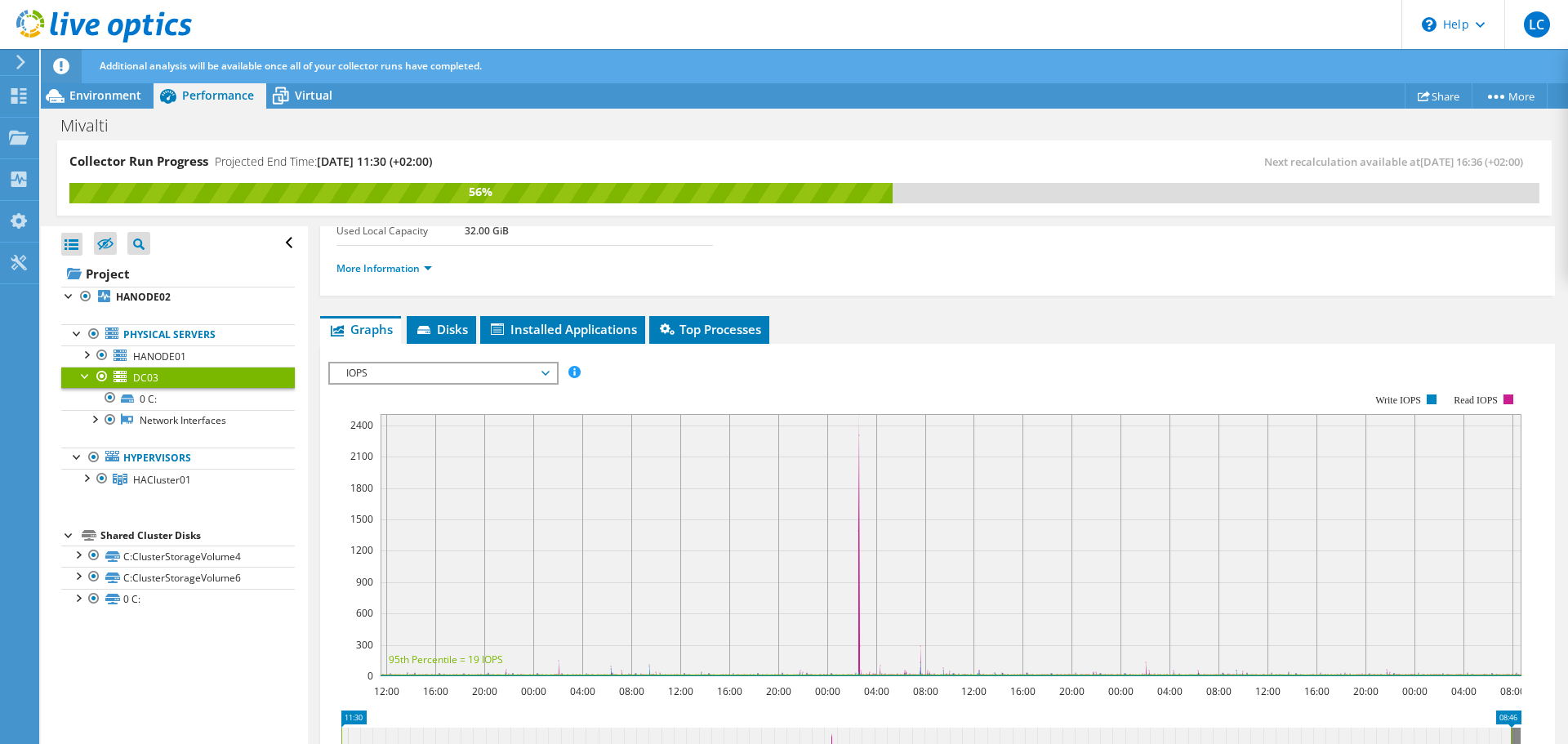
scroll to position [0, 0]
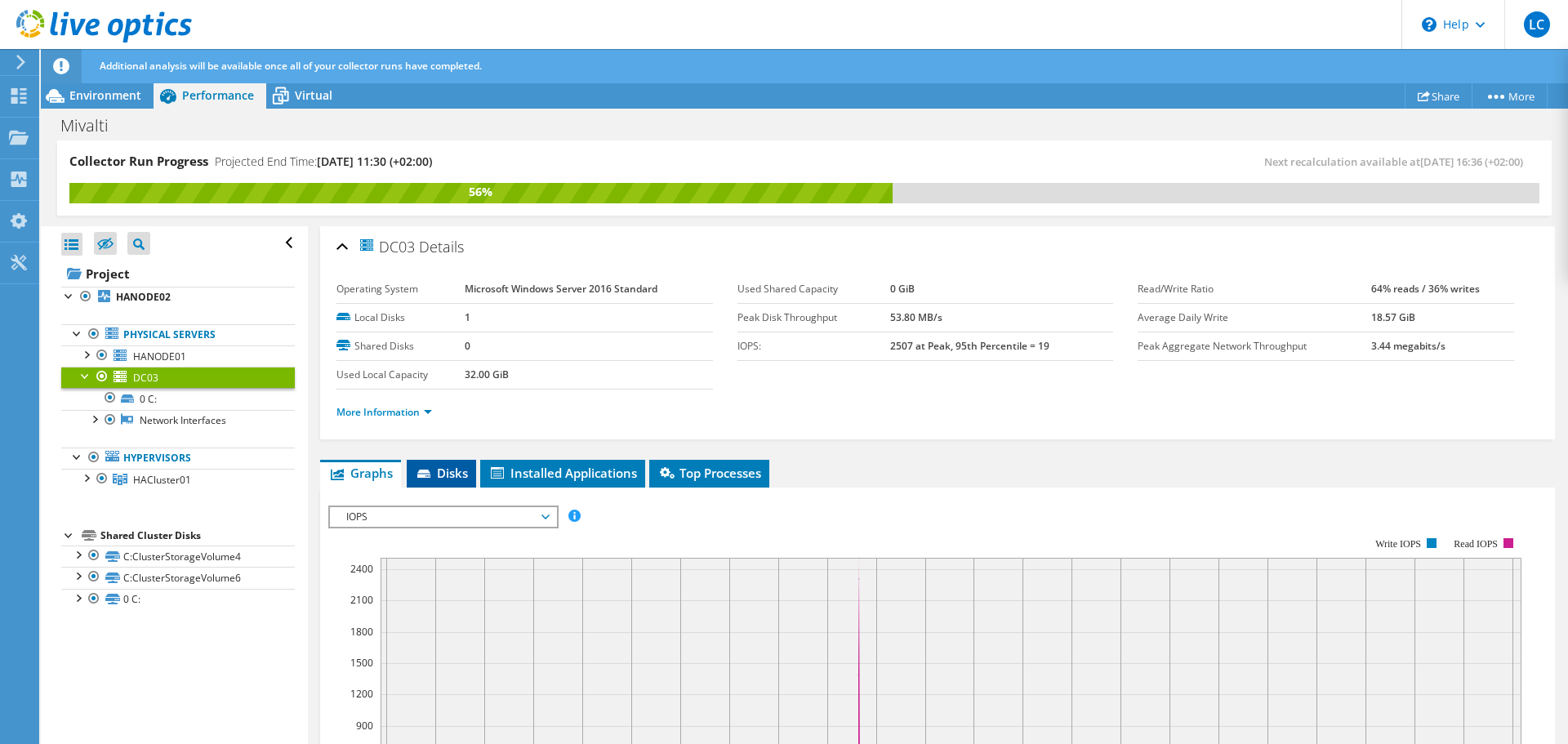
click at [441, 467] on span "Disks" at bounding box center [441, 473] width 53 height 17
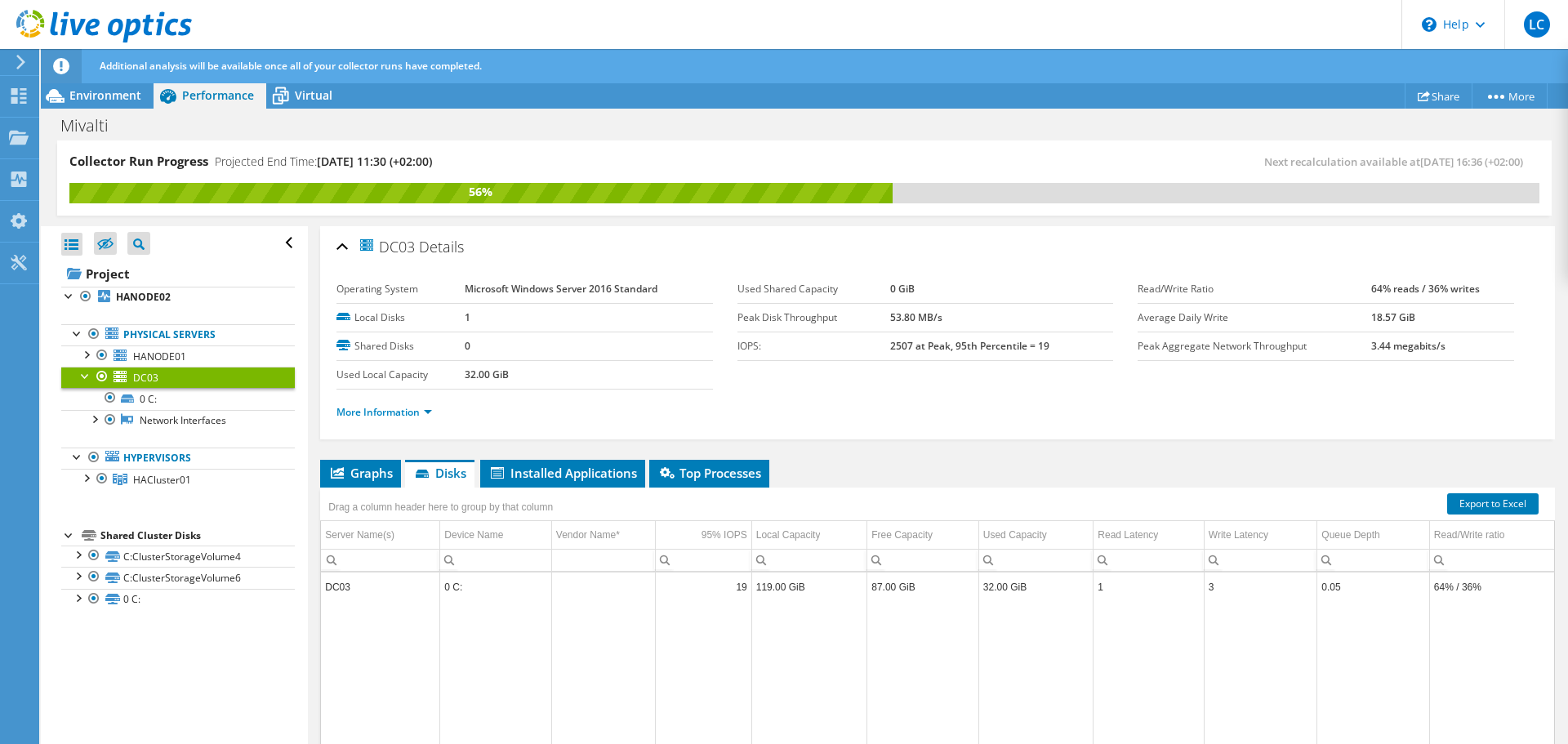
scroll to position [82, 0]
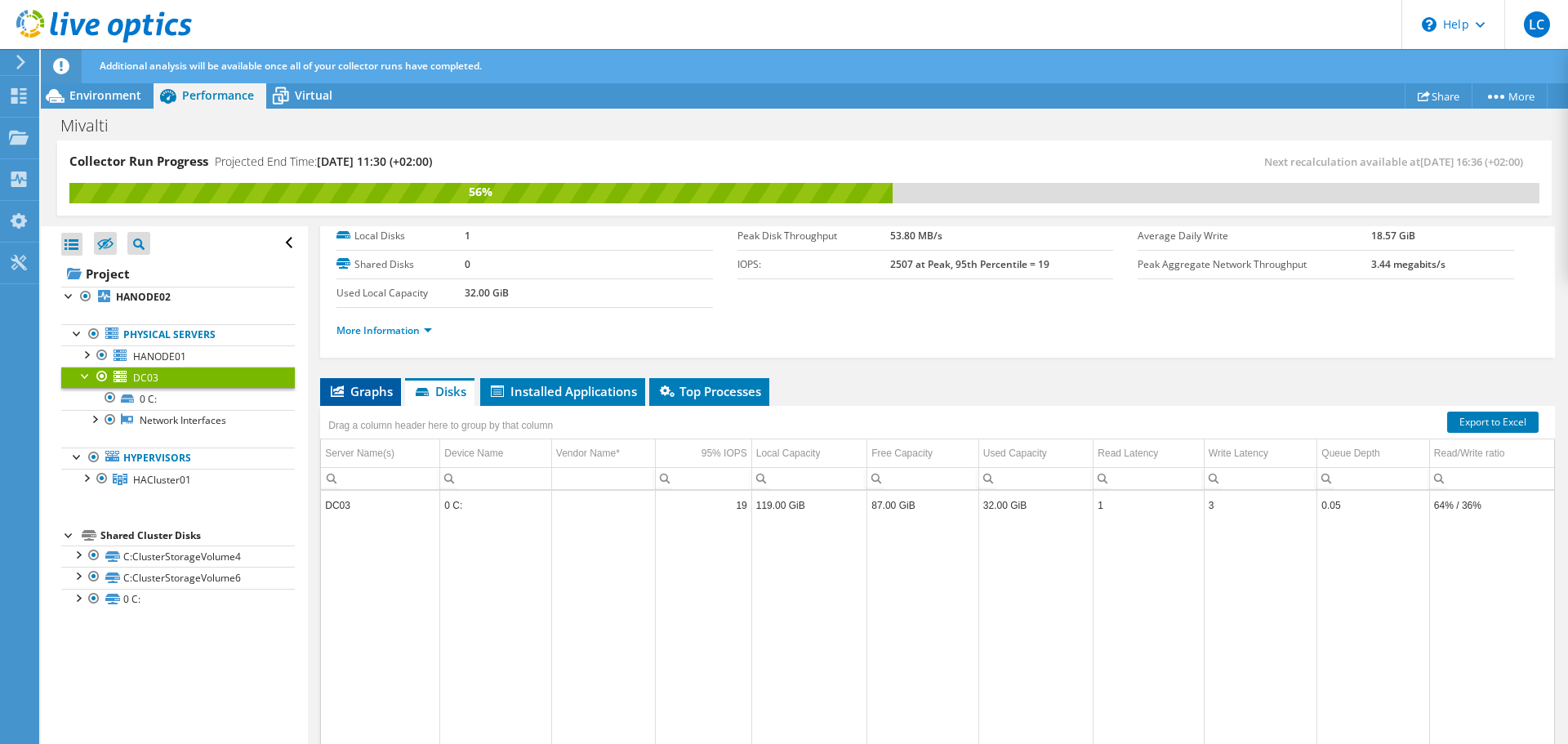
click at [352, 391] on span "Graphs" at bounding box center [361, 391] width 65 height 17
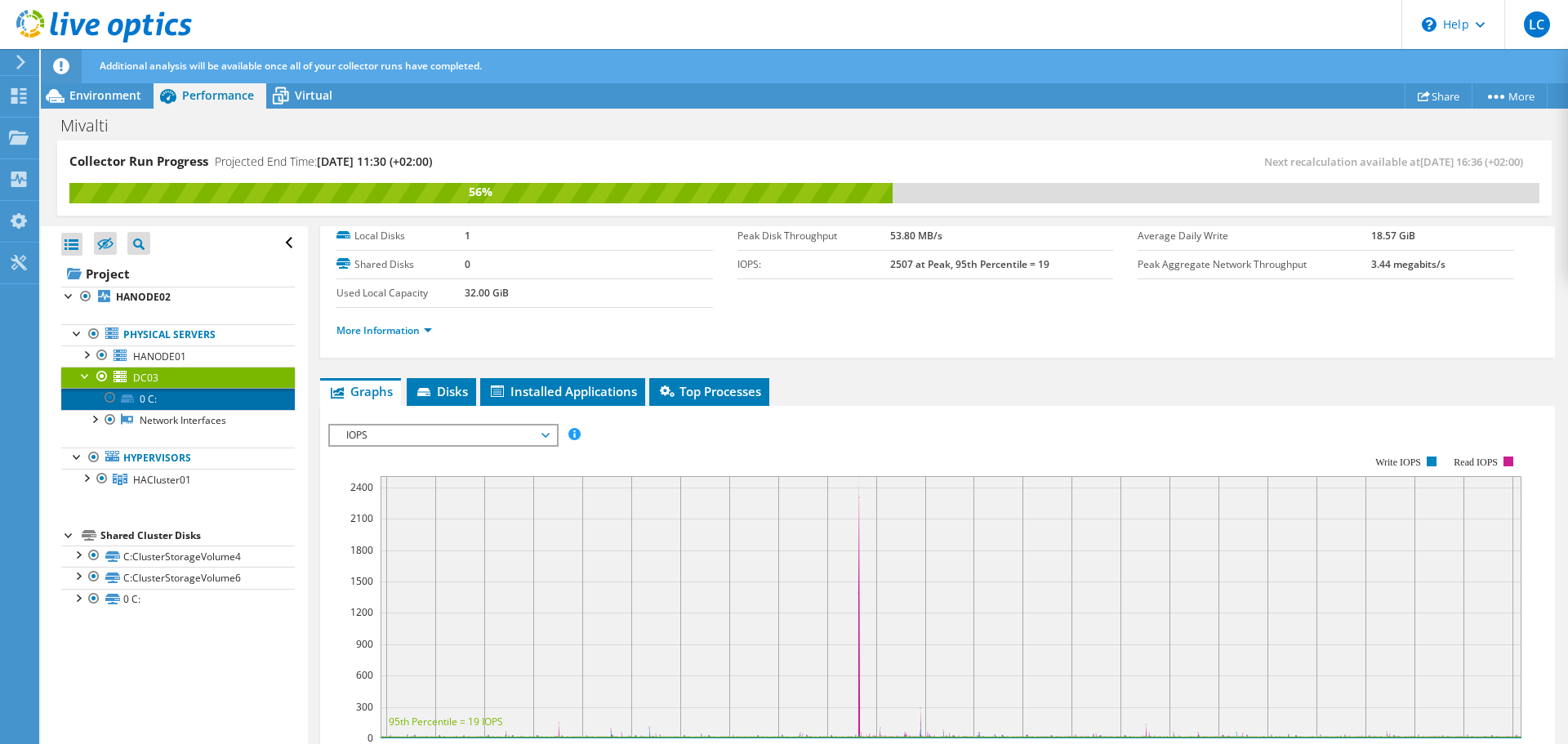
click at [165, 398] on link "0 C:" at bounding box center [178, 399] width 233 height 22
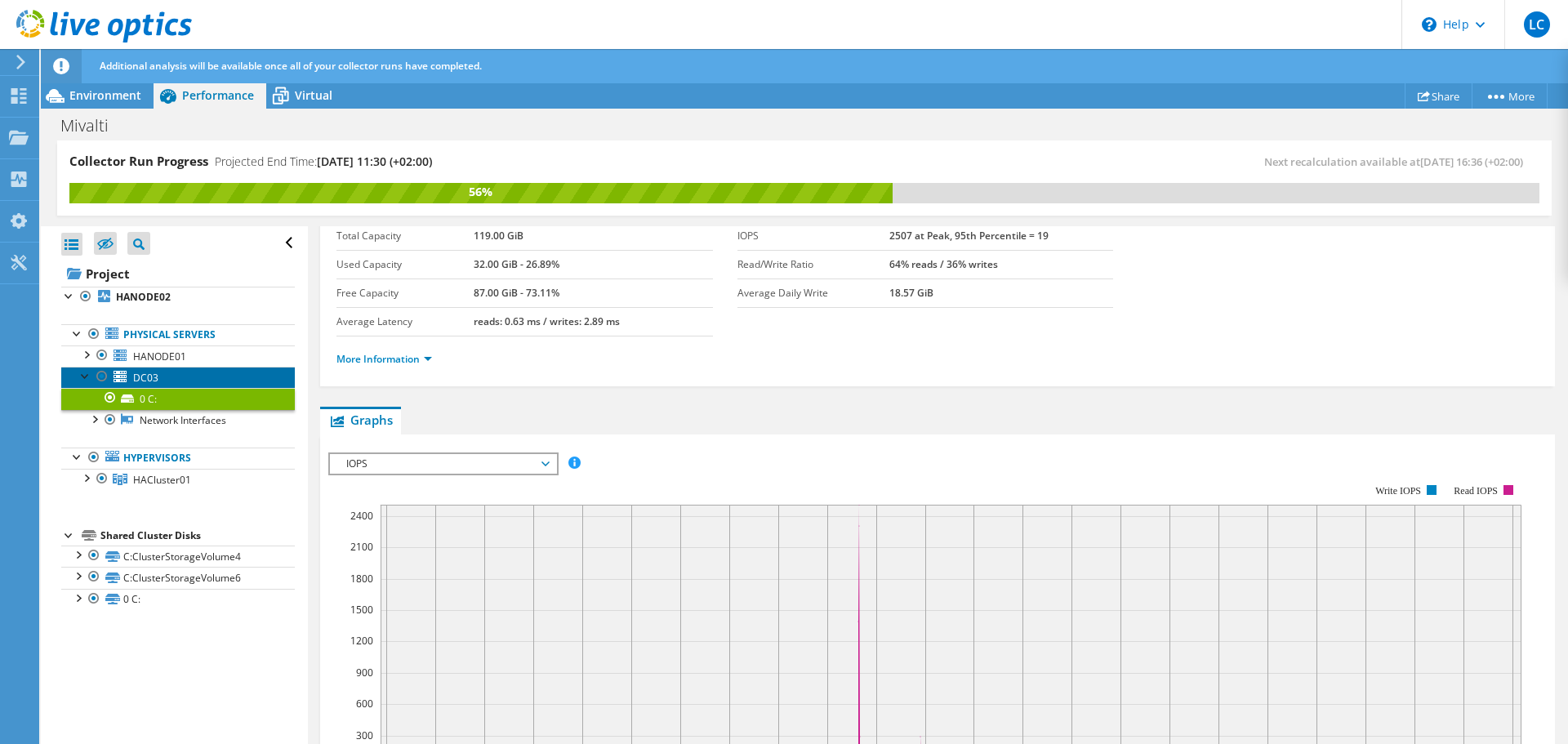
click at [185, 372] on link "DC03" at bounding box center [178, 377] width 233 height 22
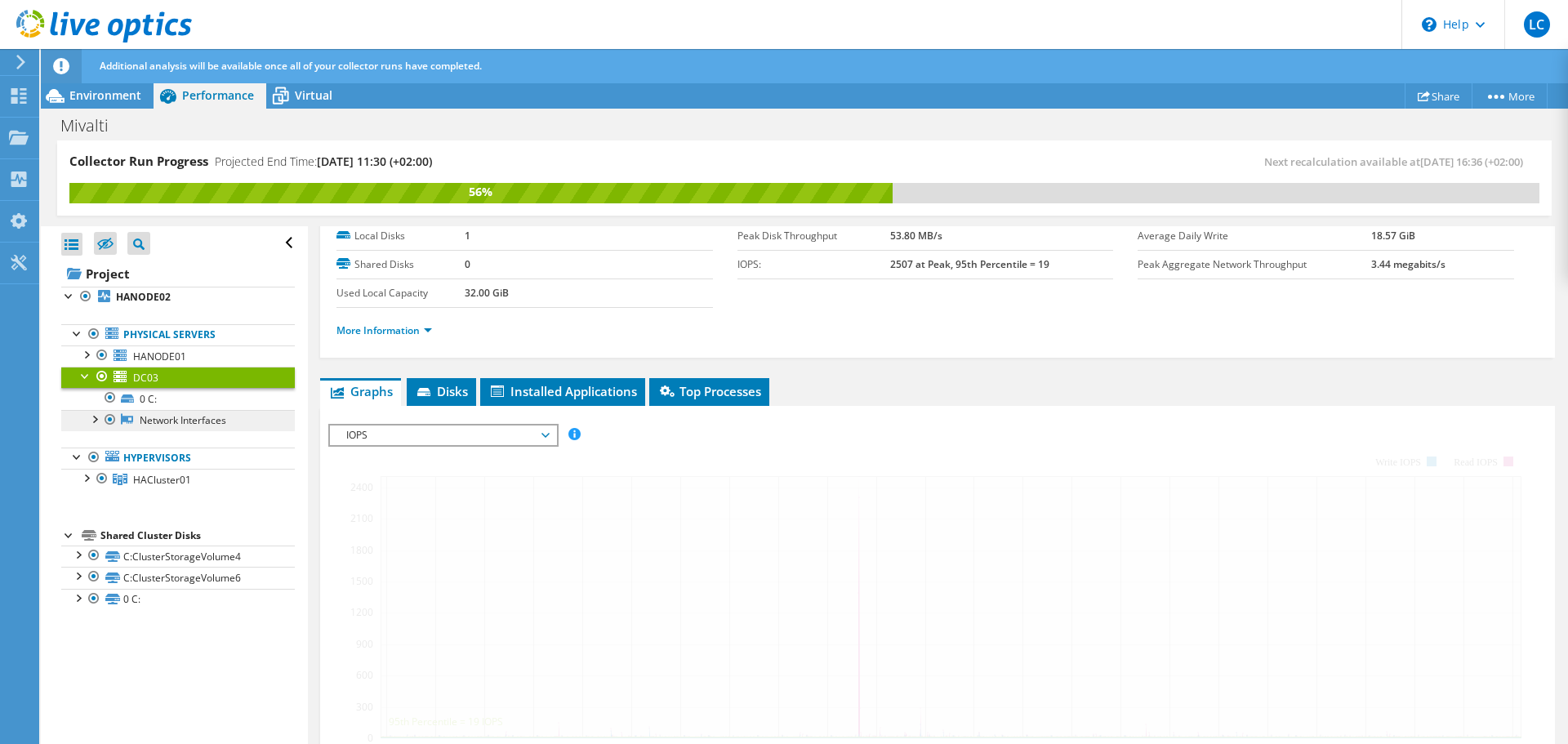
click at [189, 414] on link "Network Interfaces" at bounding box center [178, 420] width 233 height 22
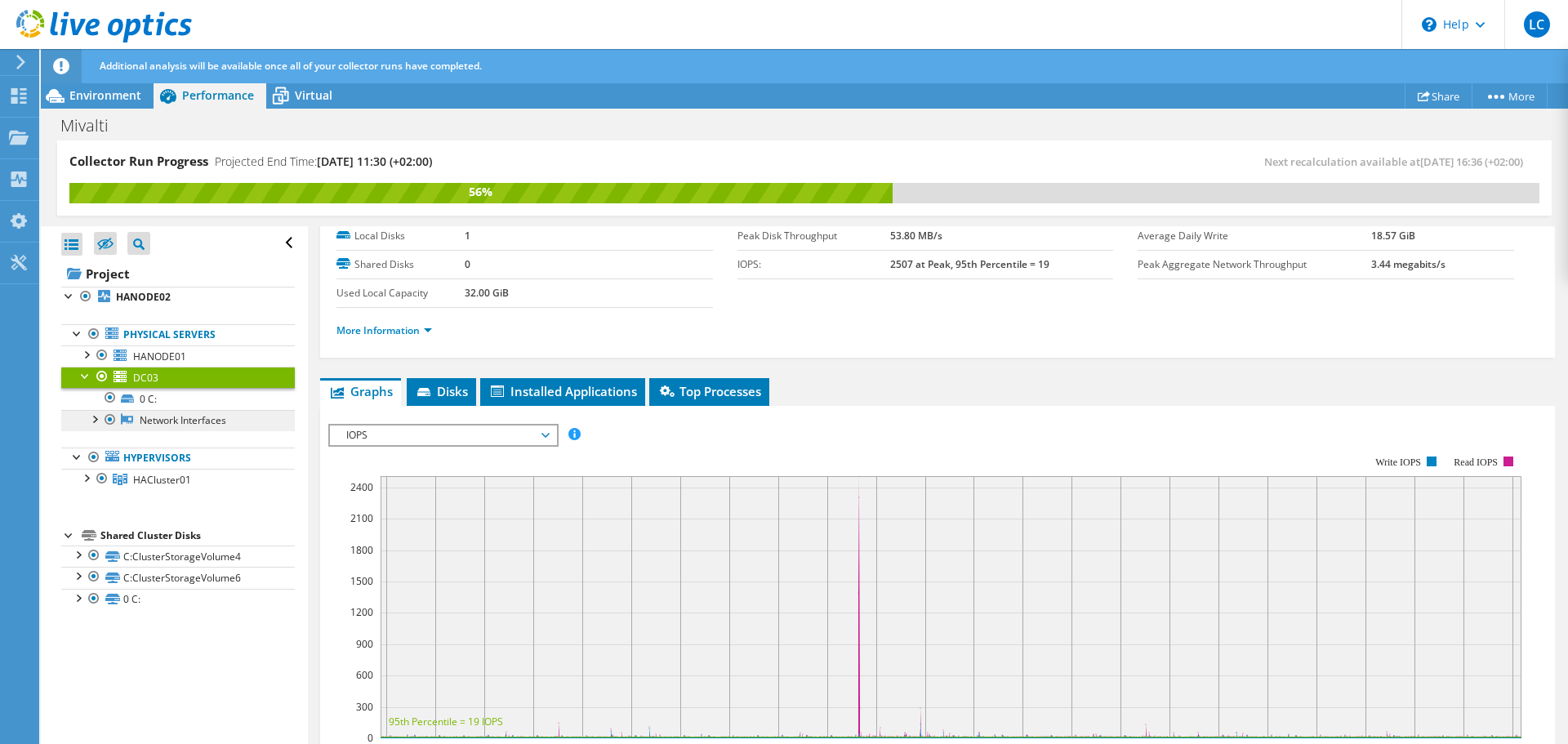
click at [195, 420] on link "Network Interfaces" at bounding box center [178, 420] width 233 height 22
click at [143, 419] on link "Network Interfaces" at bounding box center [178, 420] width 233 height 22
click at [96, 420] on div at bounding box center [94, 418] width 17 height 17
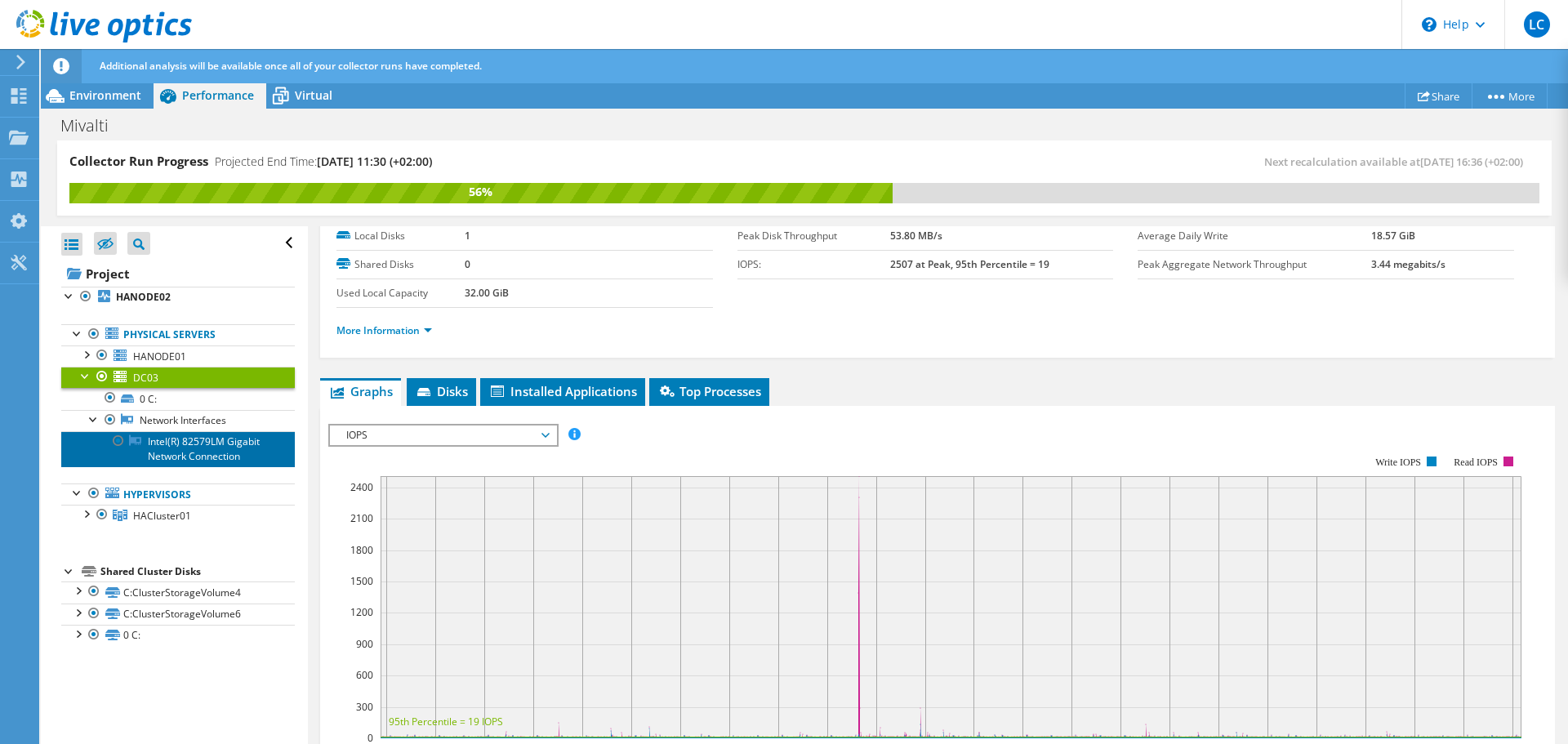
click at [138, 435] on icon at bounding box center [135, 440] width 12 height 12
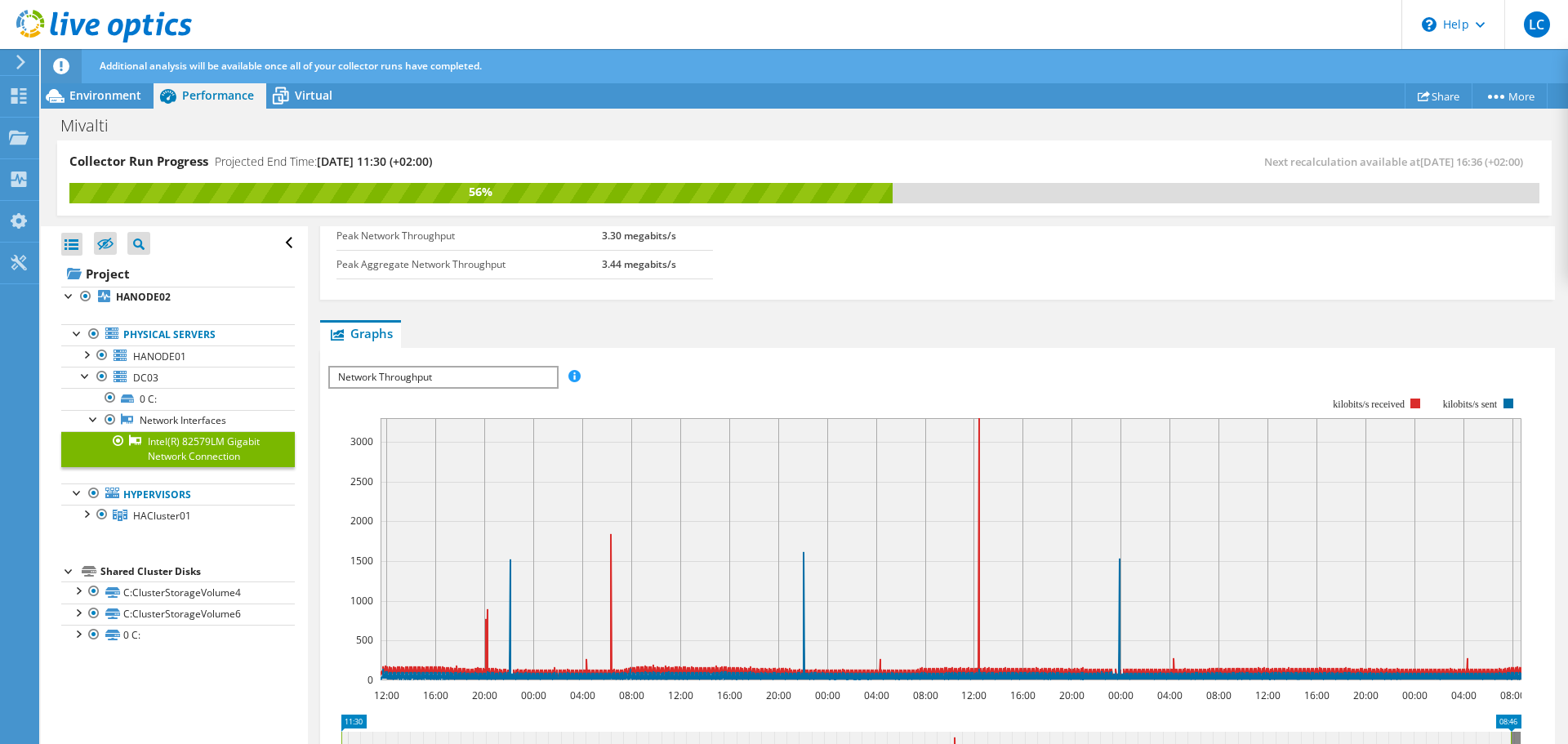
click at [472, 377] on span "Network Throughput" at bounding box center [443, 377] width 226 height 20
click at [604, 324] on ul "Graphs Servers Inventory Hypervisor Disks Cluster Disks Installed Applications" at bounding box center [937, 334] width 1235 height 28
click at [152, 290] on b "HANODE02" at bounding box center [143, 296] width 55 height 14
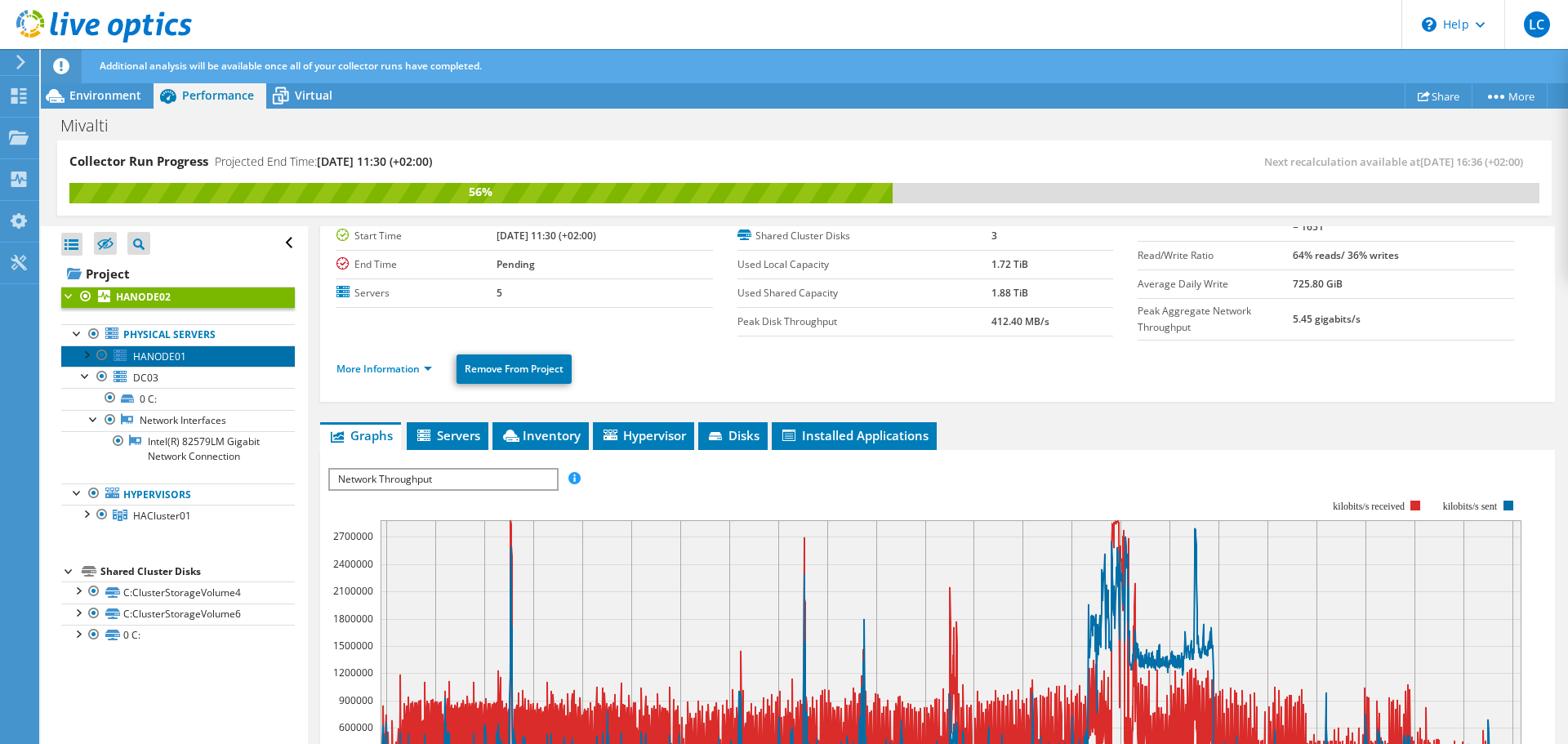
click at [158, 352] on span "HANODE01" at bounding box center [160, 356] width 53 height 14
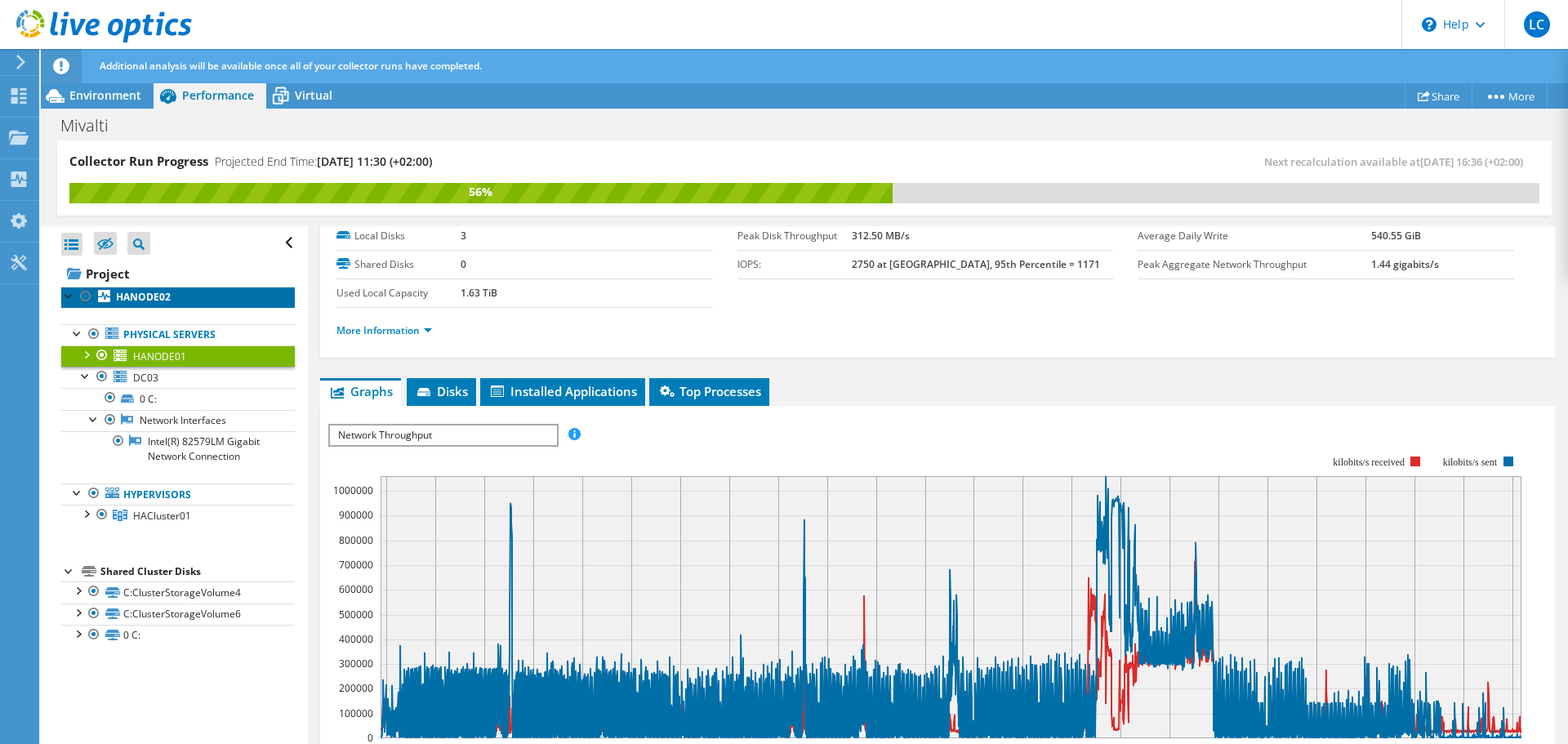
click at [147, 300] on b "HANODE02" at bounding box center [143, 296] width 55 height 14
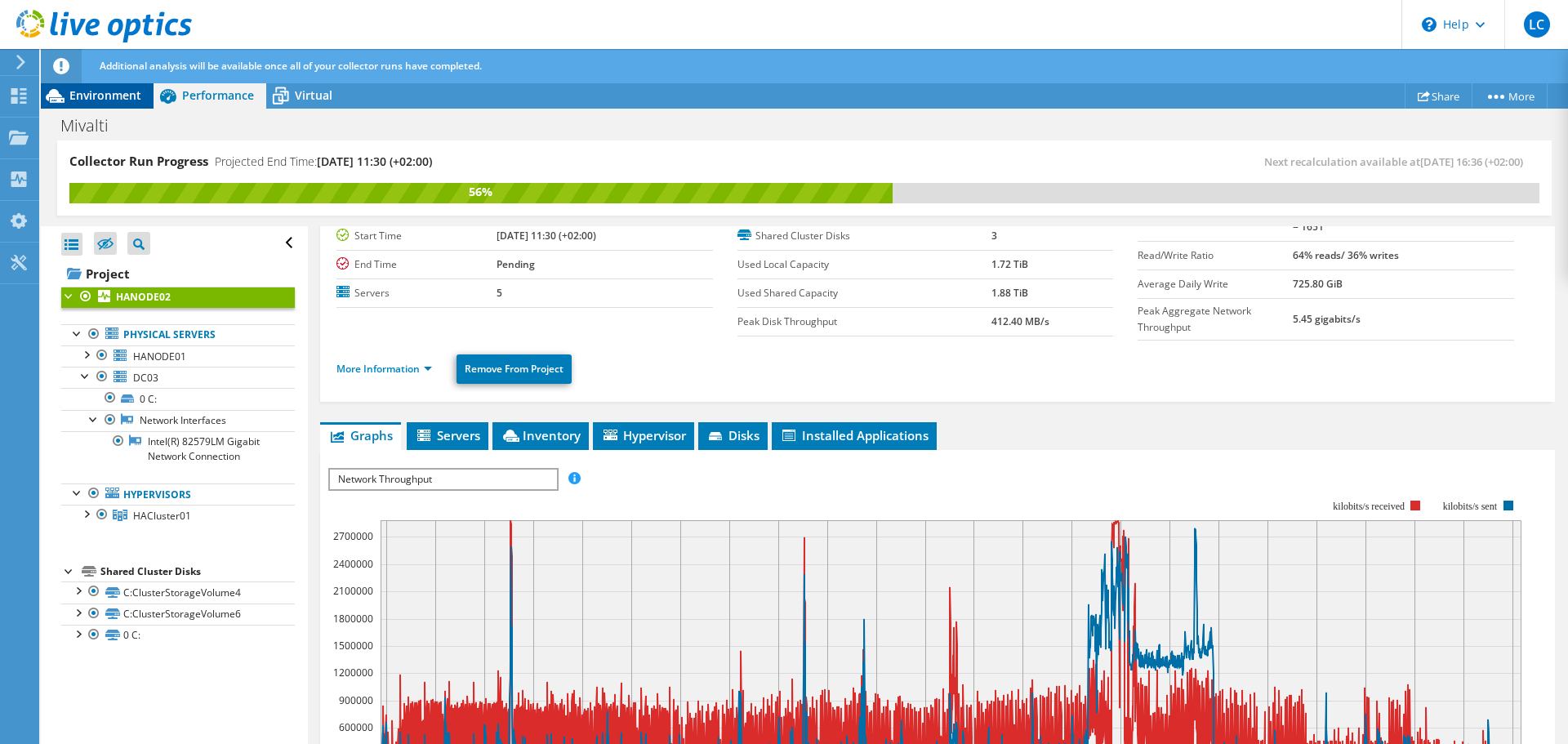
click at [114, 95] on span "Environment" at bounding box center [105, 95] width 72 height 16
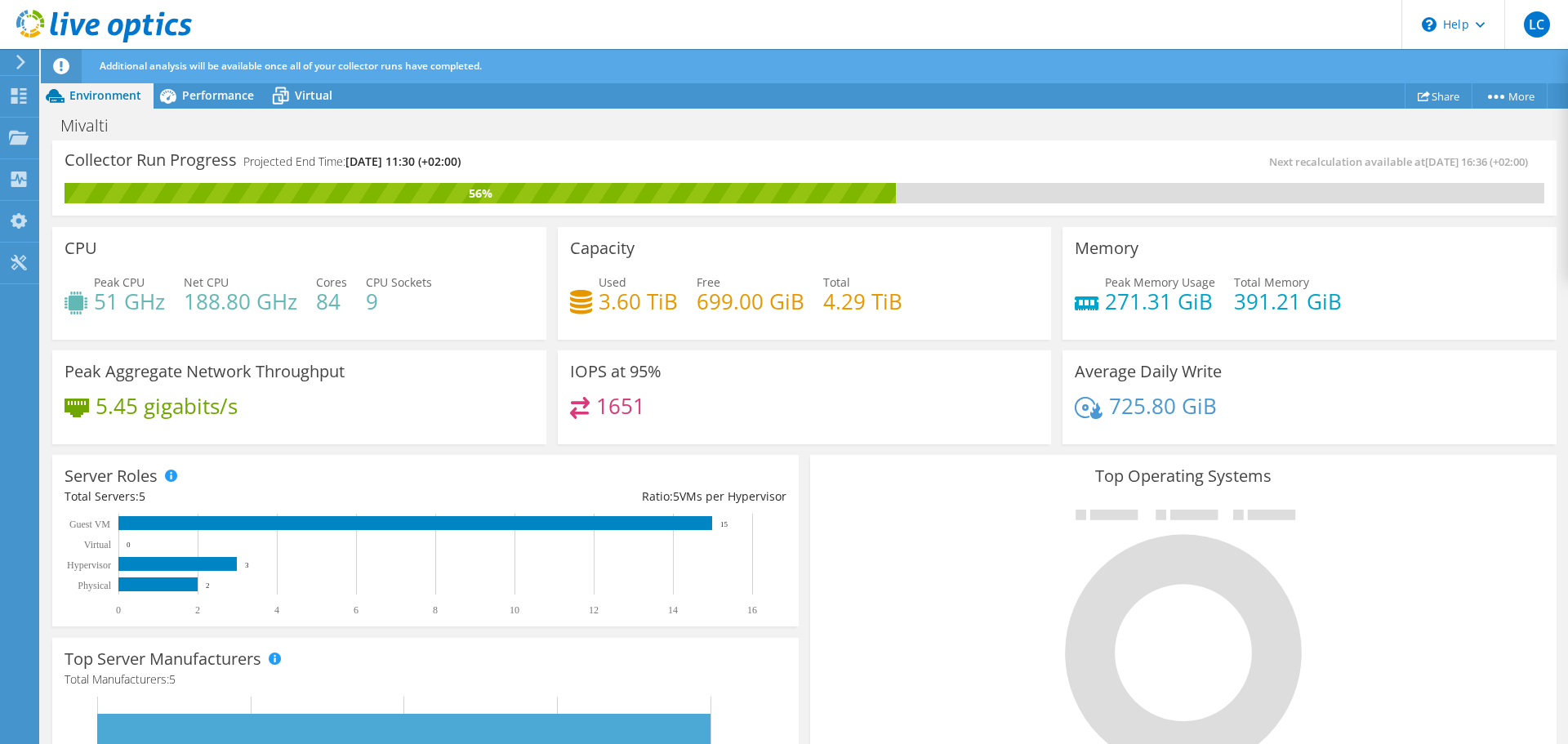
click at [599, 94] on div "Project Actions Project Actions Share More Project Details" at bounding box center [804, 96] width 1527 height 26
